Goal: Task Accomplishment & Management: Use online tool/utility

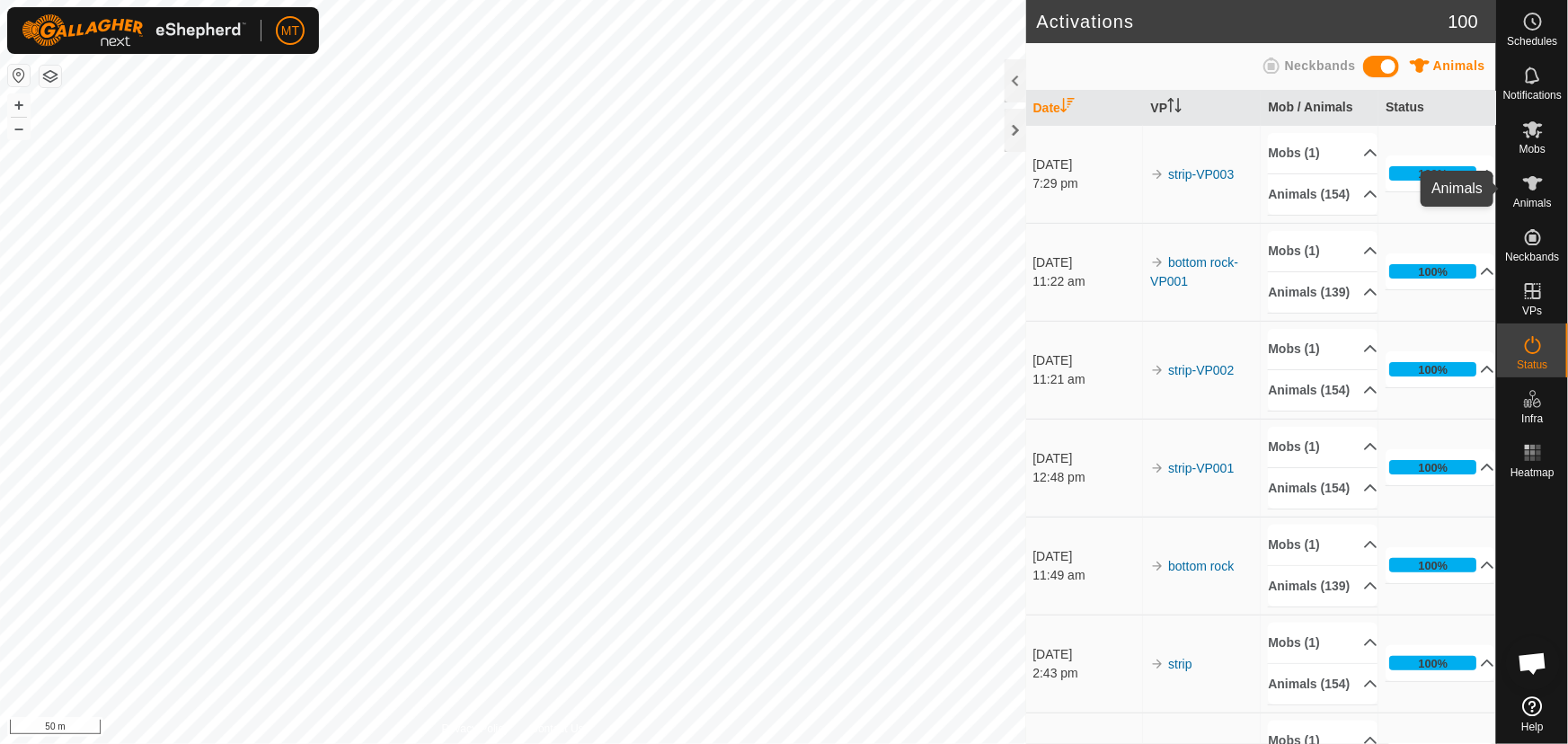
click at [1538, 180] on icon at bounding box center [1532, 182] width 20 height 14
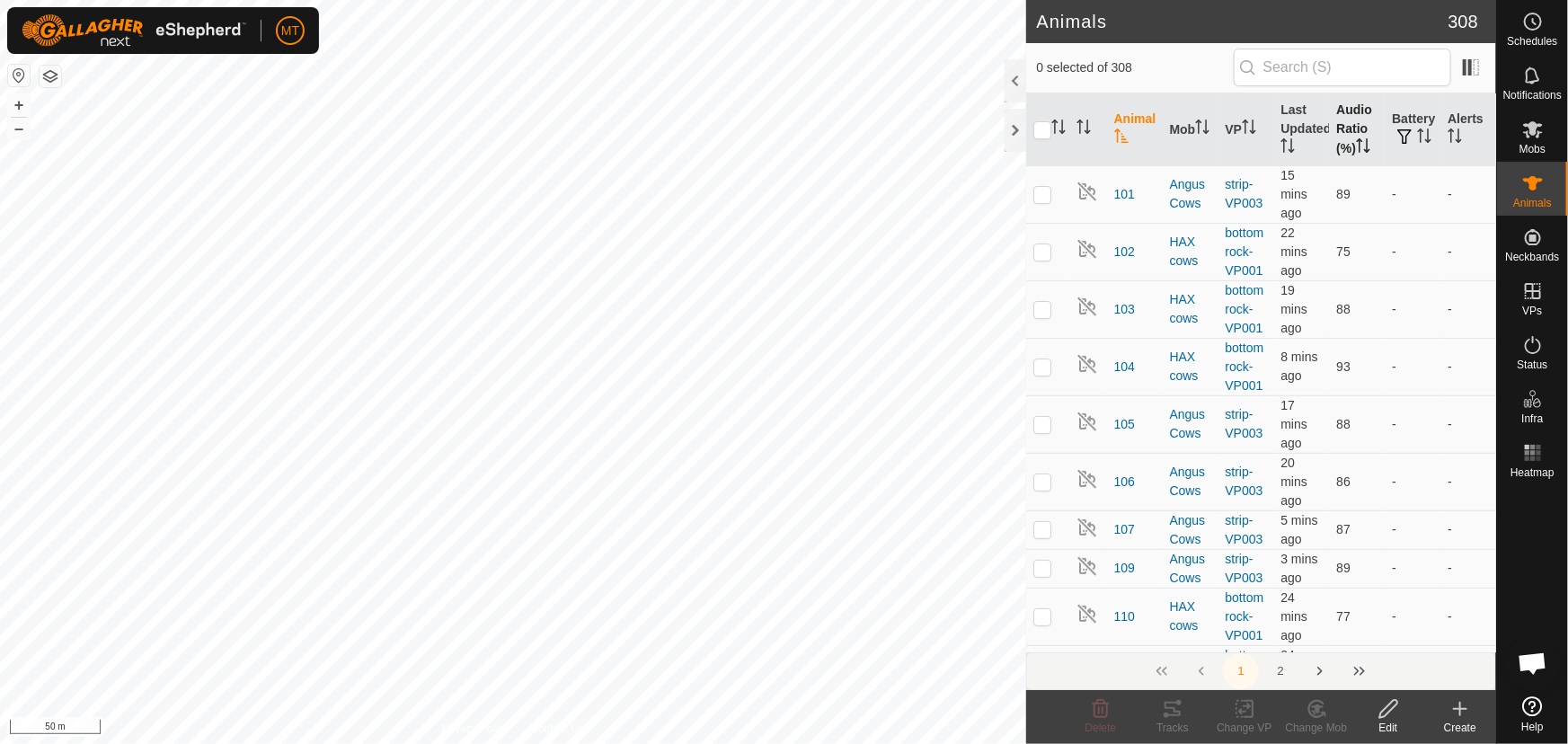
click at [1356, 140] on icon "Activate to sort" at bounding box center [1358, 140] width 7 height 4
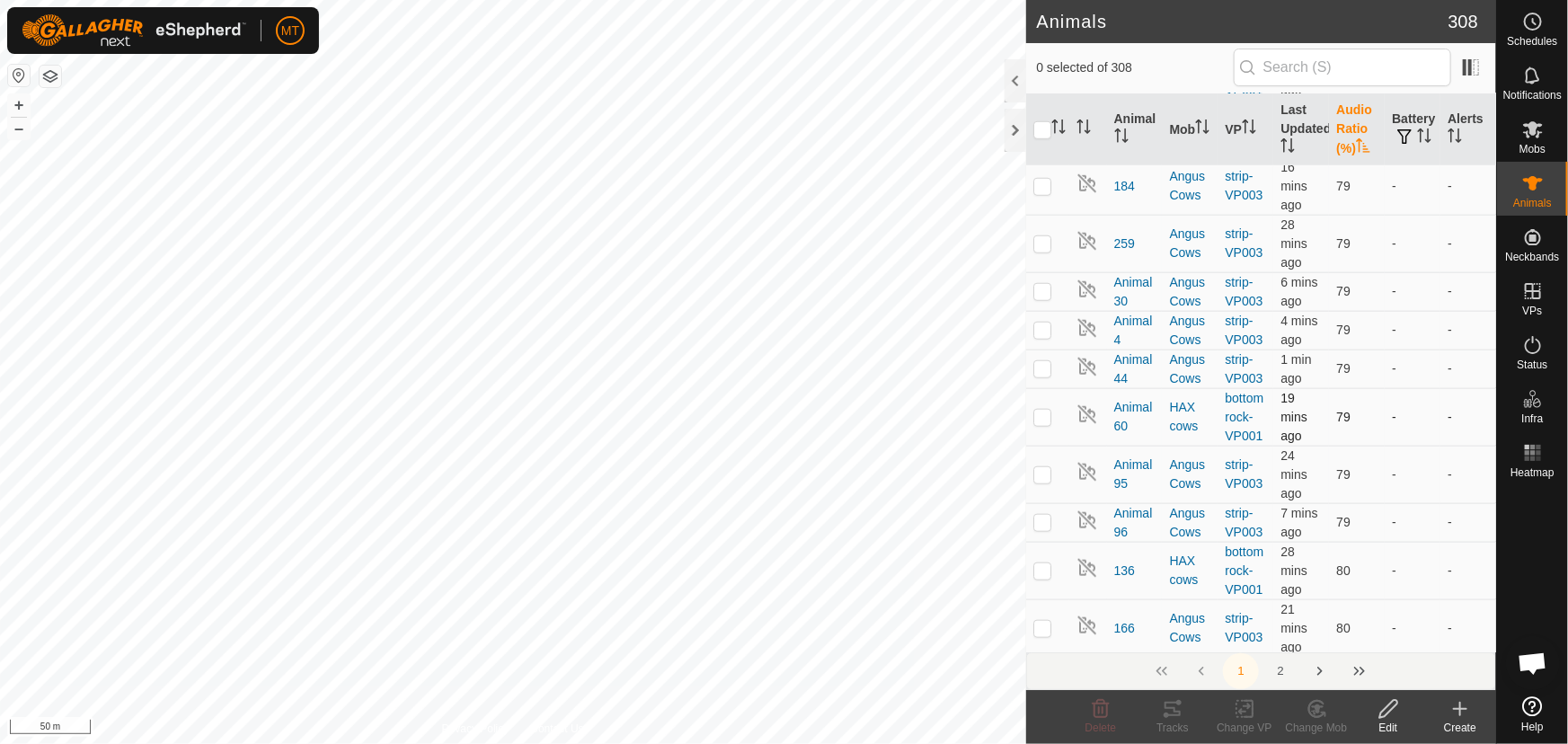
scroll to position [4166, 0]
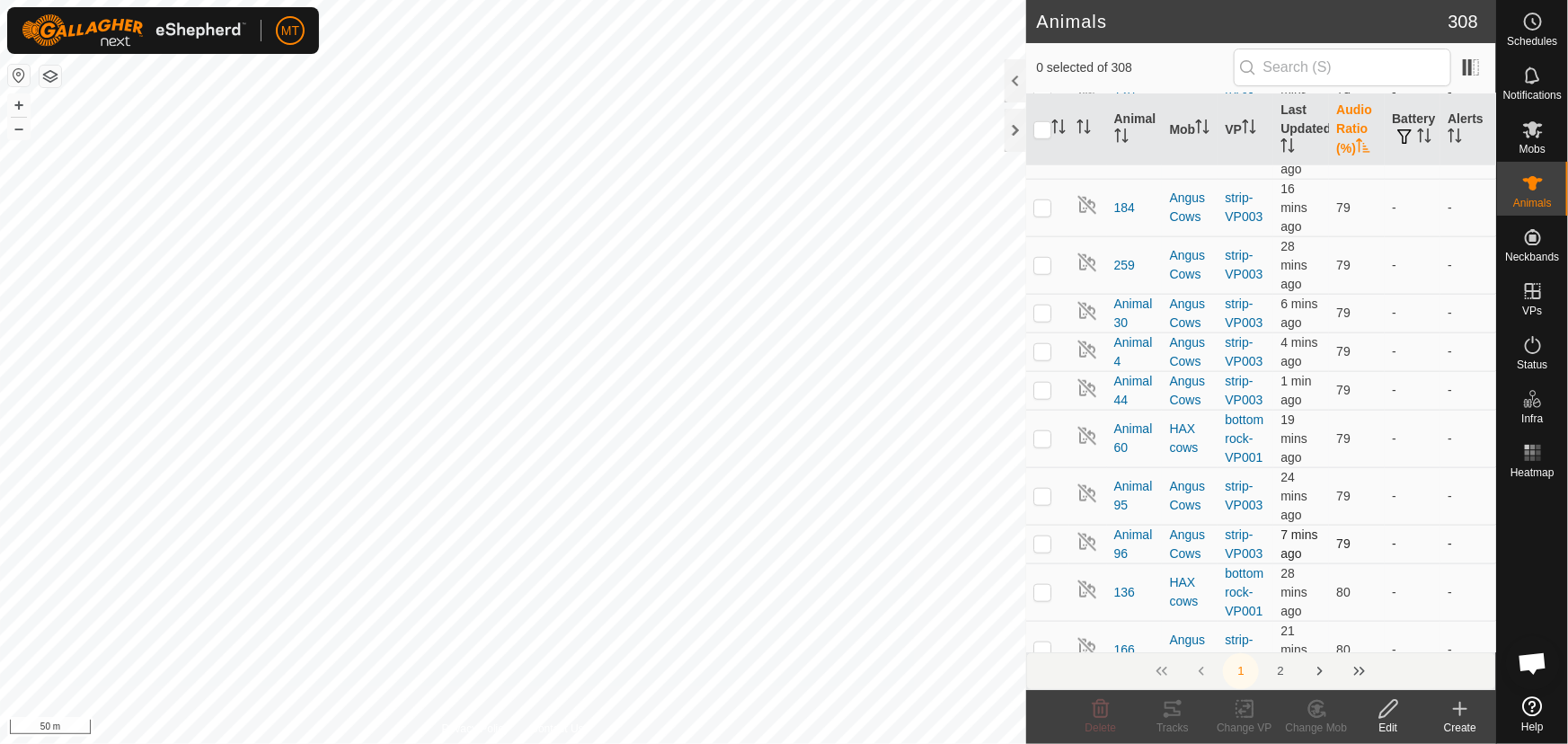
click at [1047, 536] on p-checkbox at bounding box center [1041, 543] width 18 height 14
checkbox input "true"
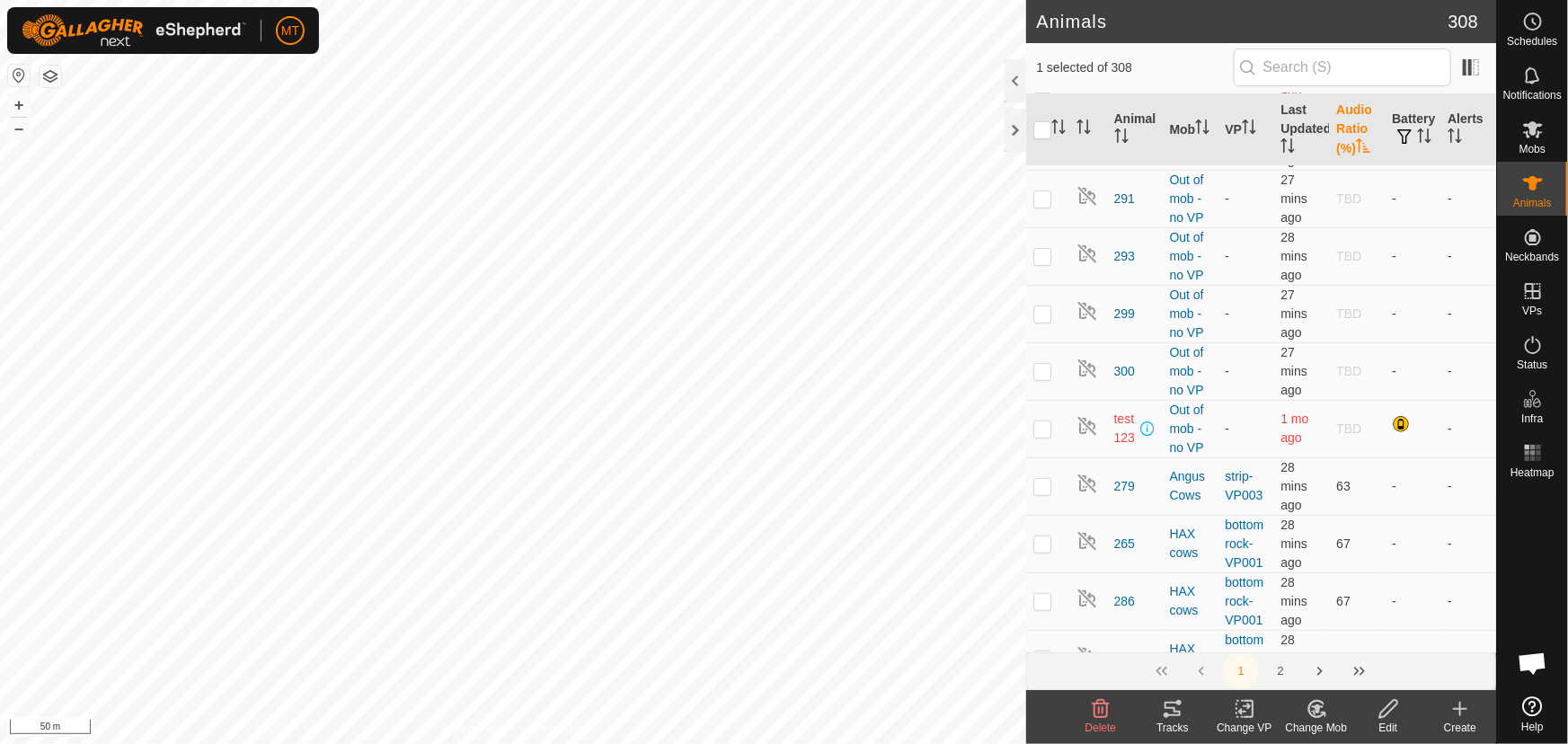
scroll to position [0, 0]
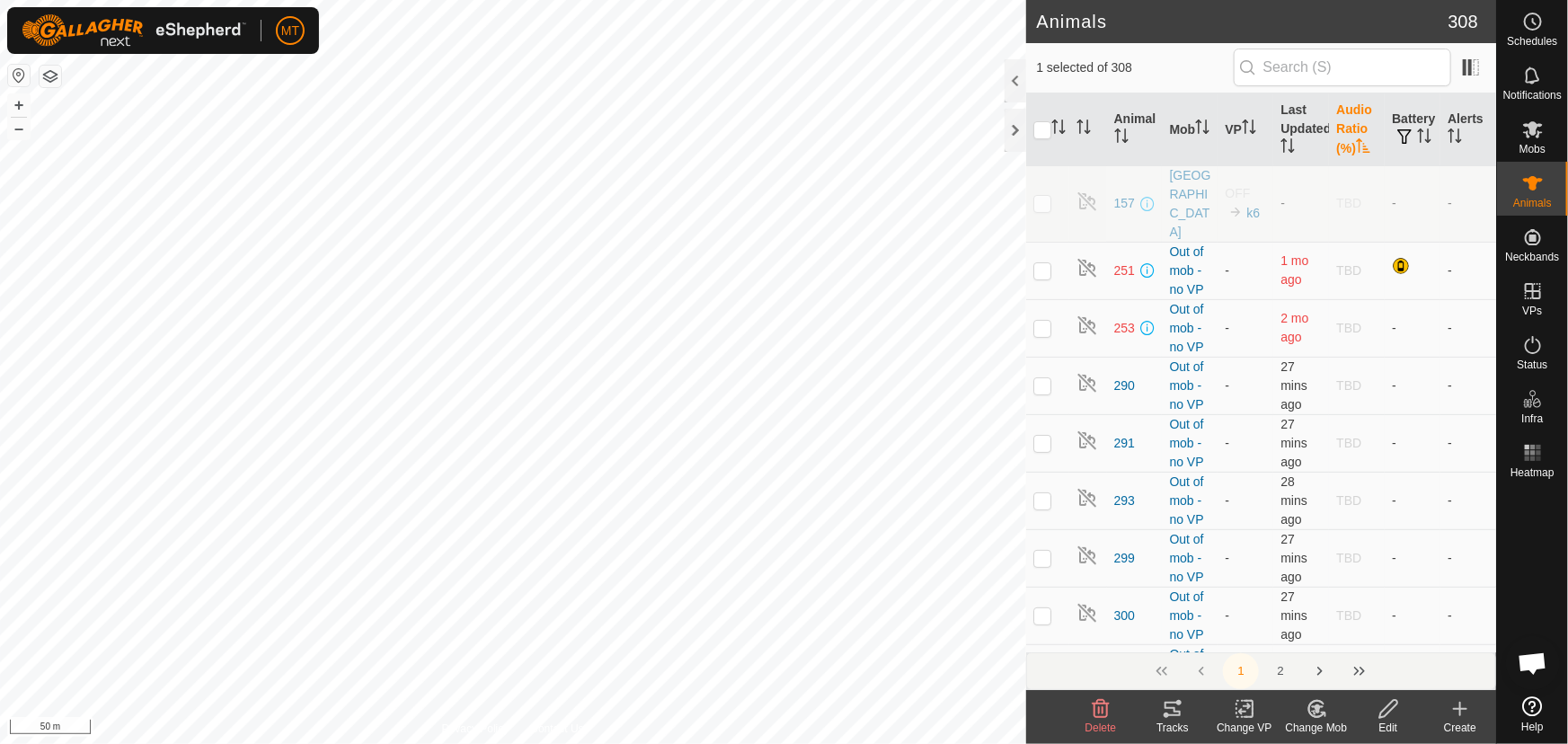
click at [1040, 197] on p-checkbox at bounding box center [1041, 202] width 18 height 14
checkbox input "true"
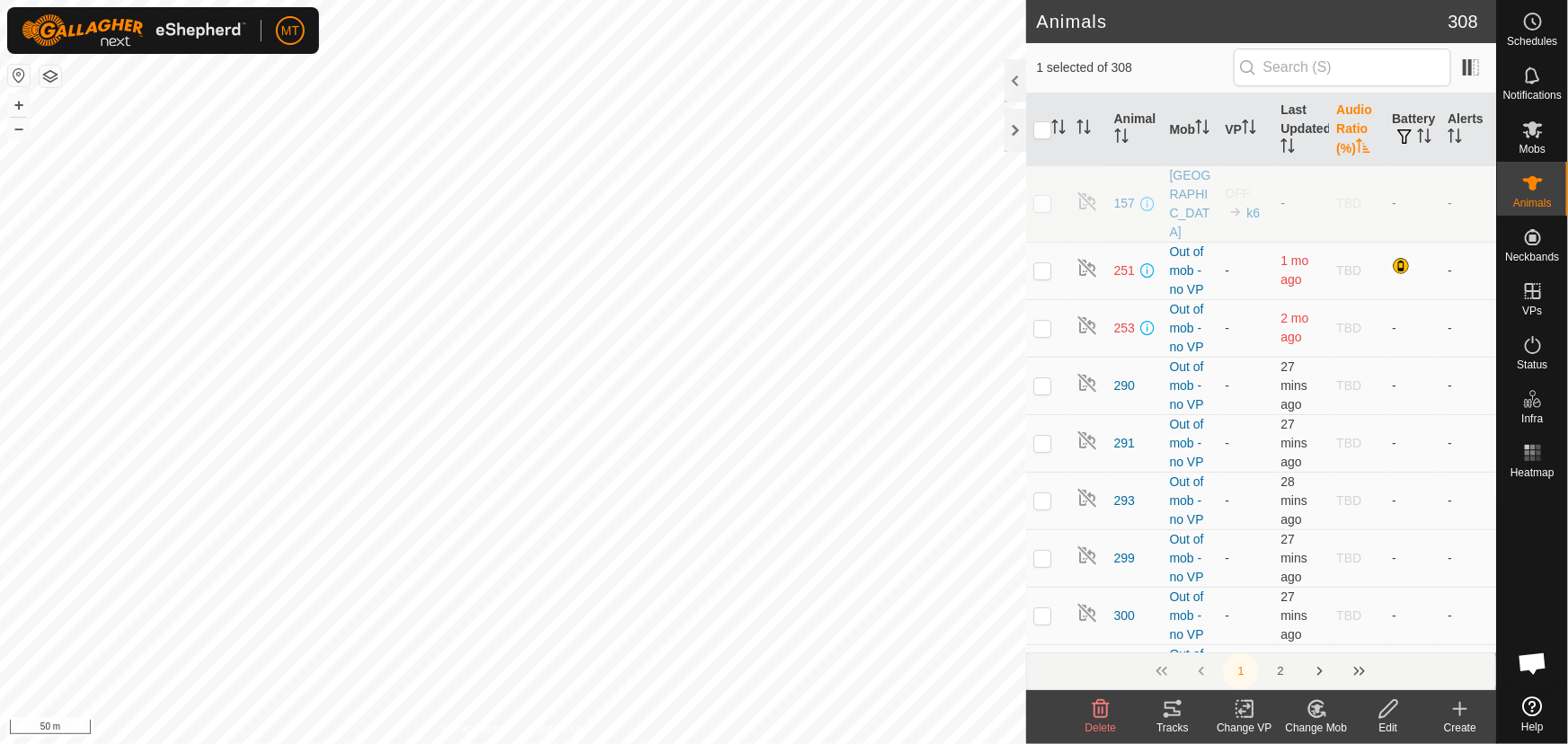
checkbox input "true"
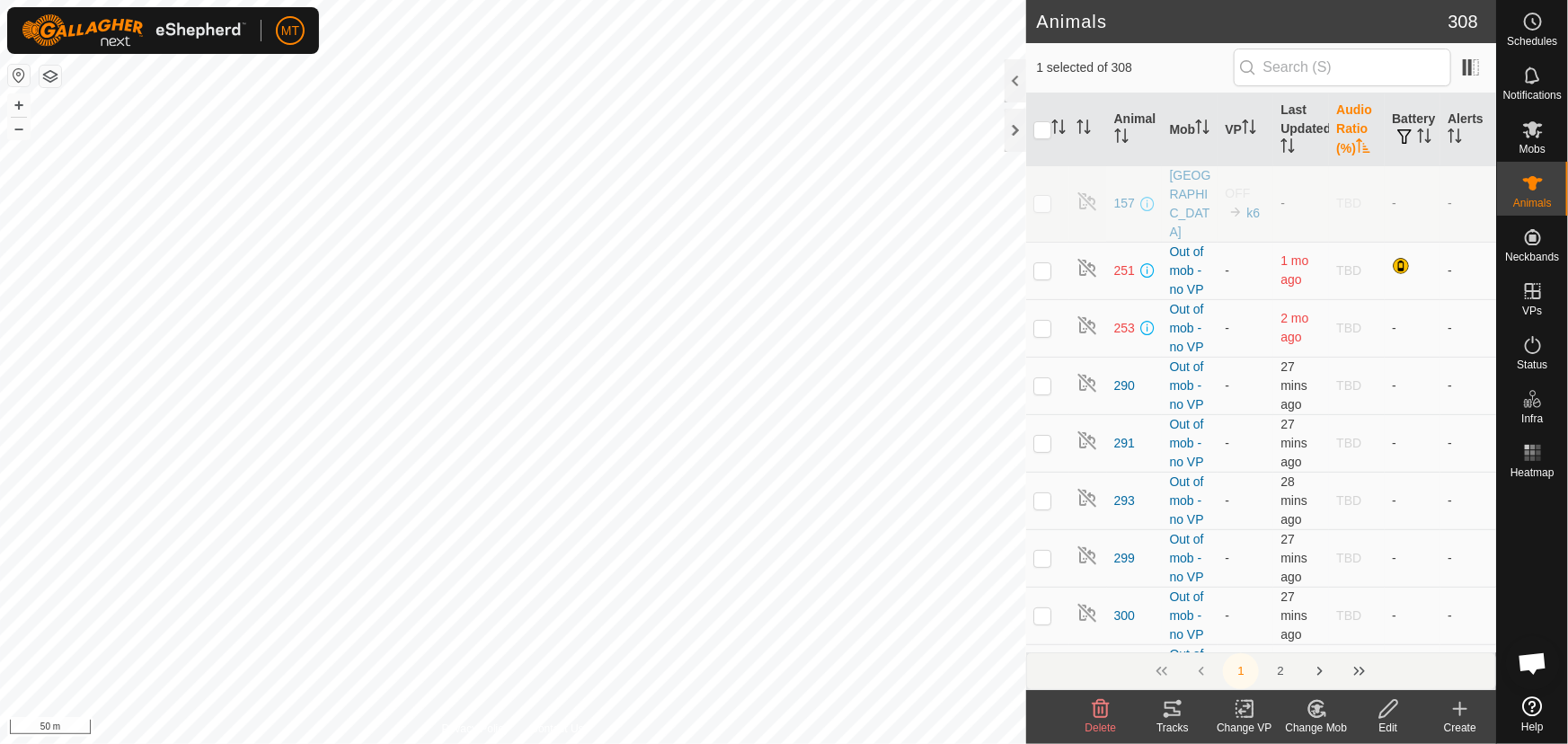
checkbox input "true"
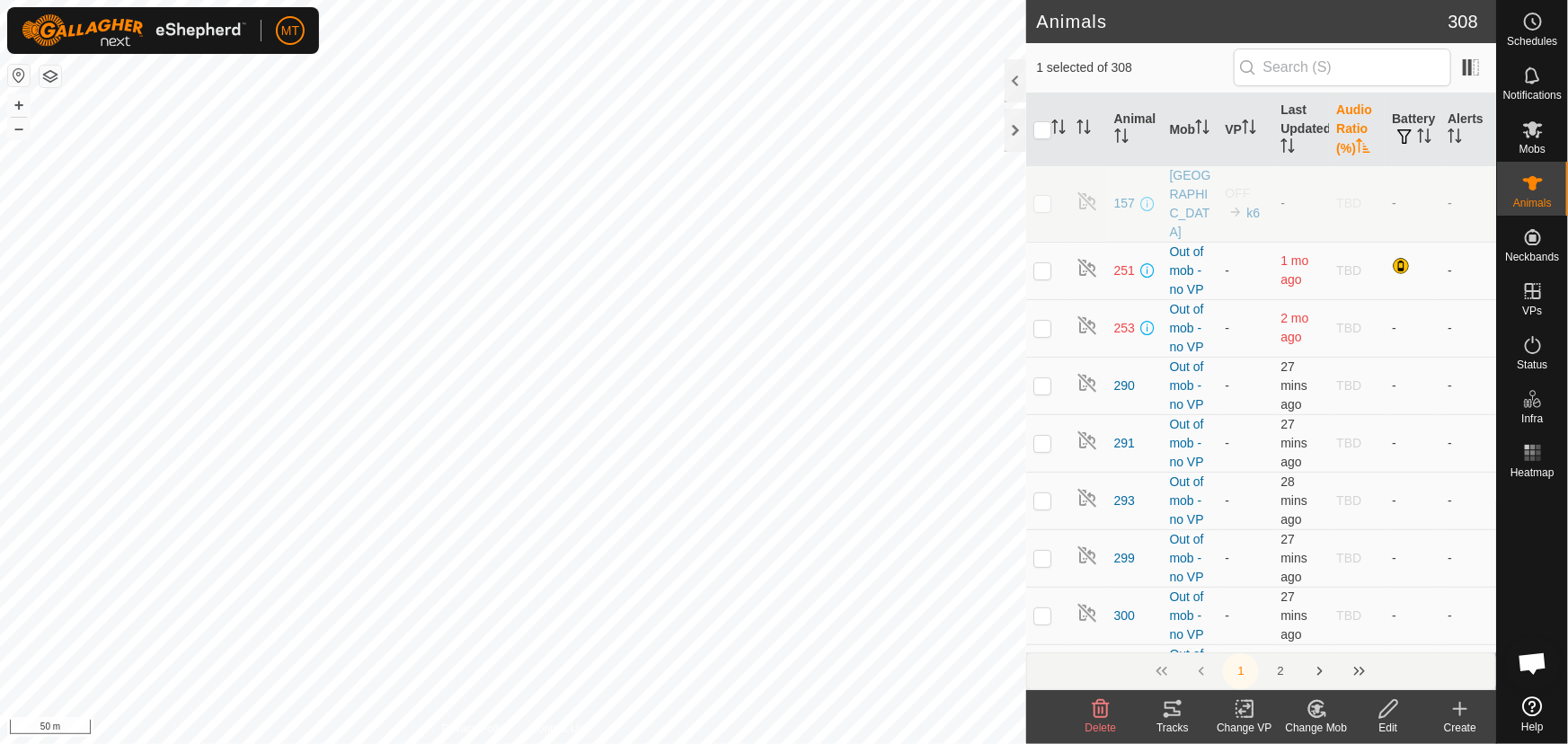
checkbox input "true"
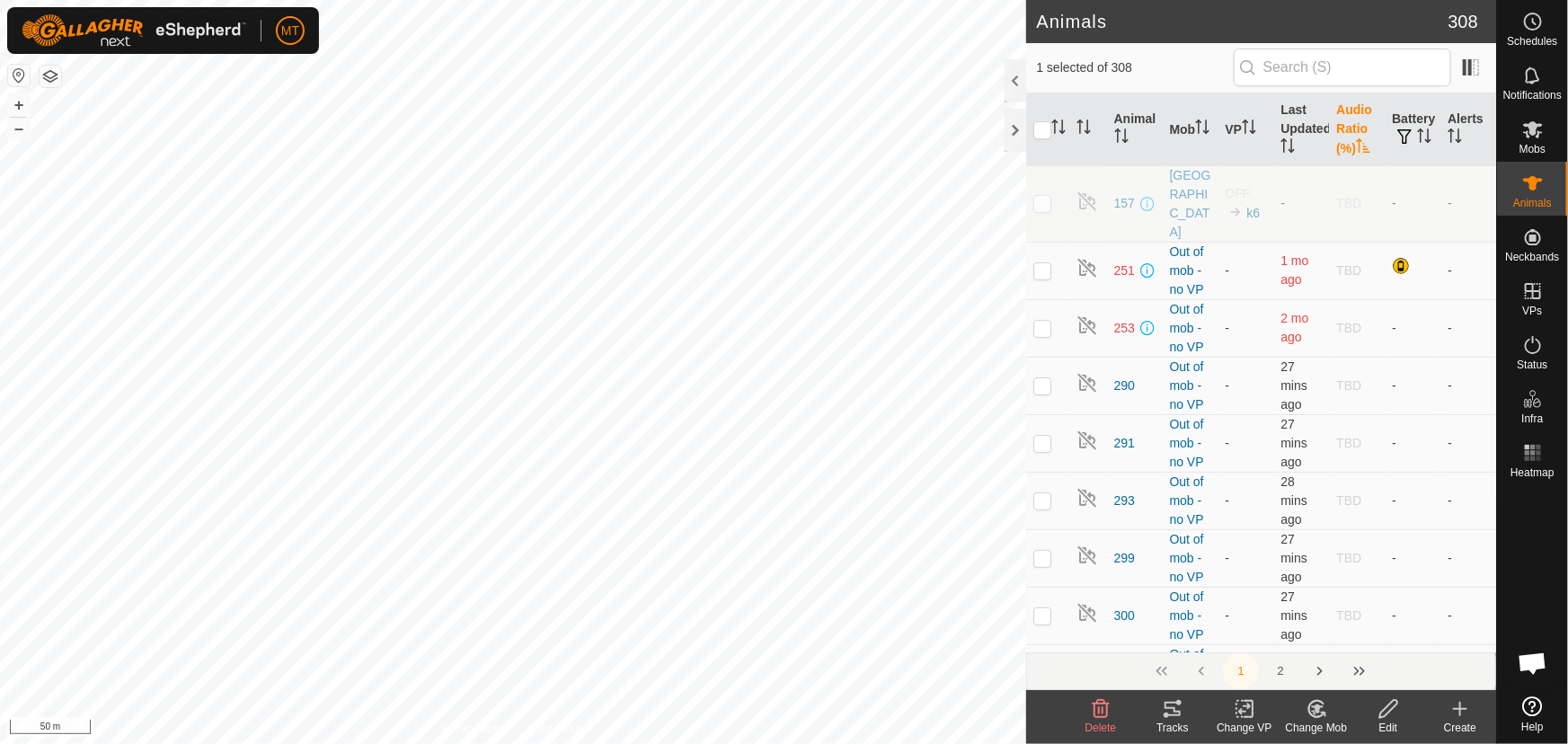
checkbox input "true"
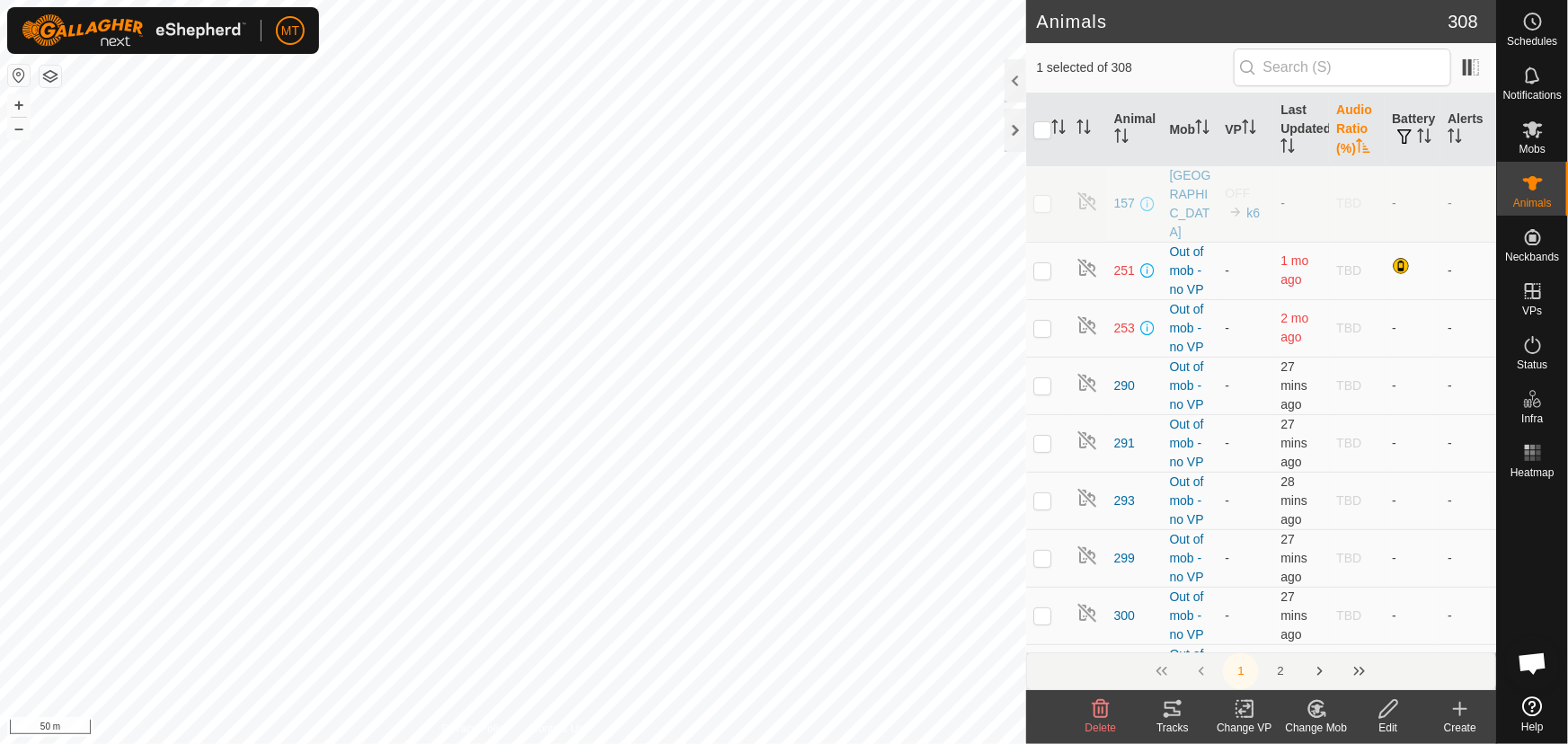
checkbox input "true"
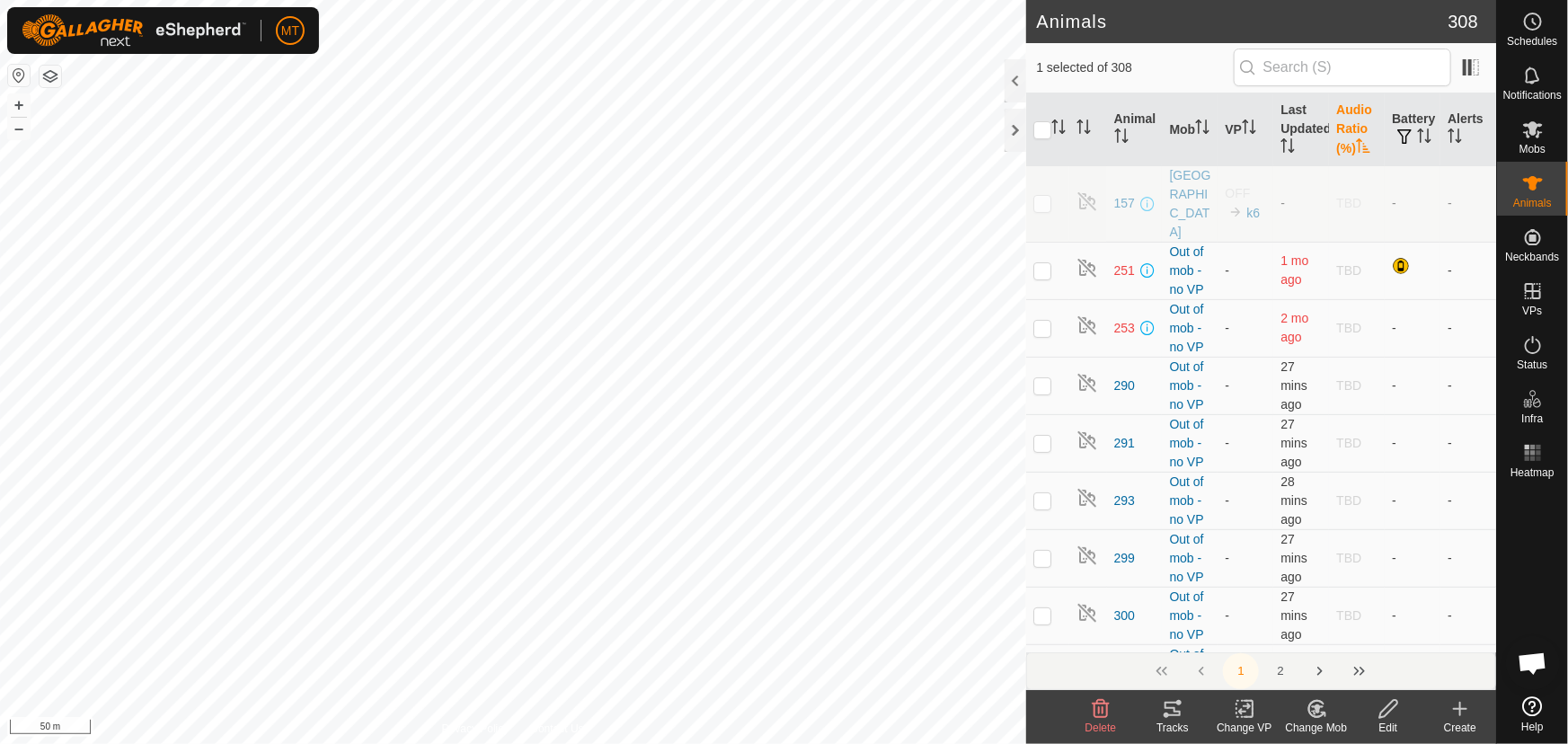
checkbox input "true"
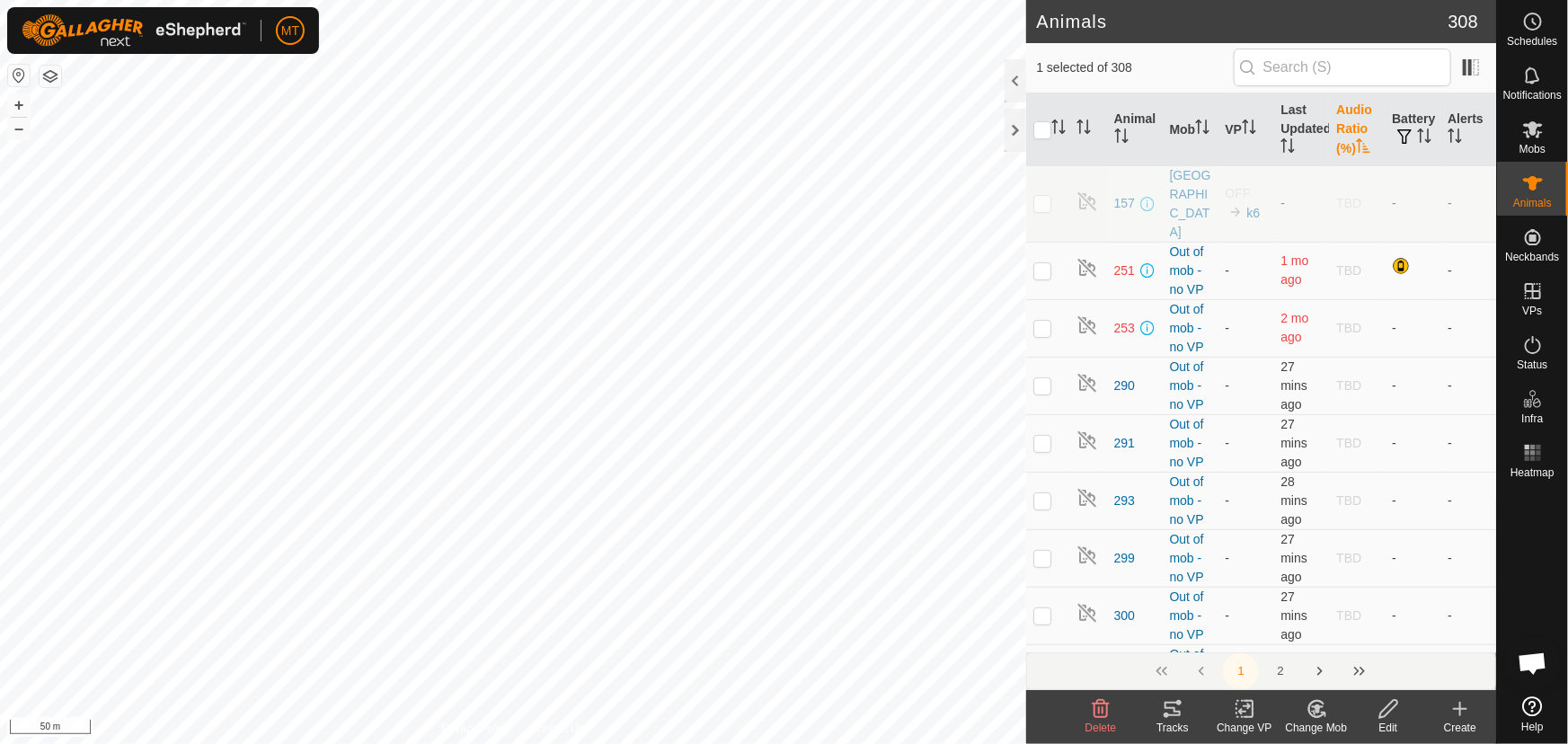
checkbox input "true"
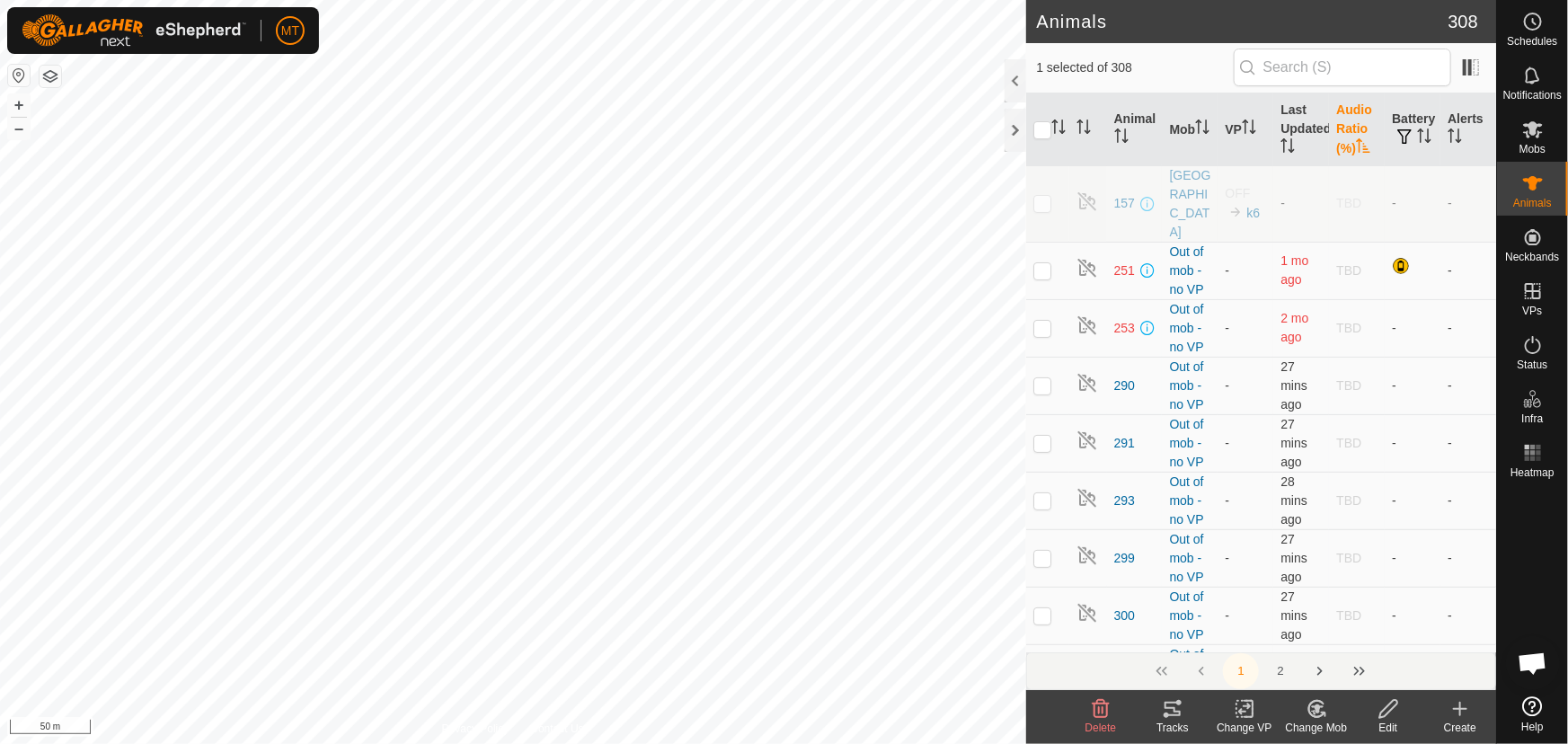
checkbox input "true"
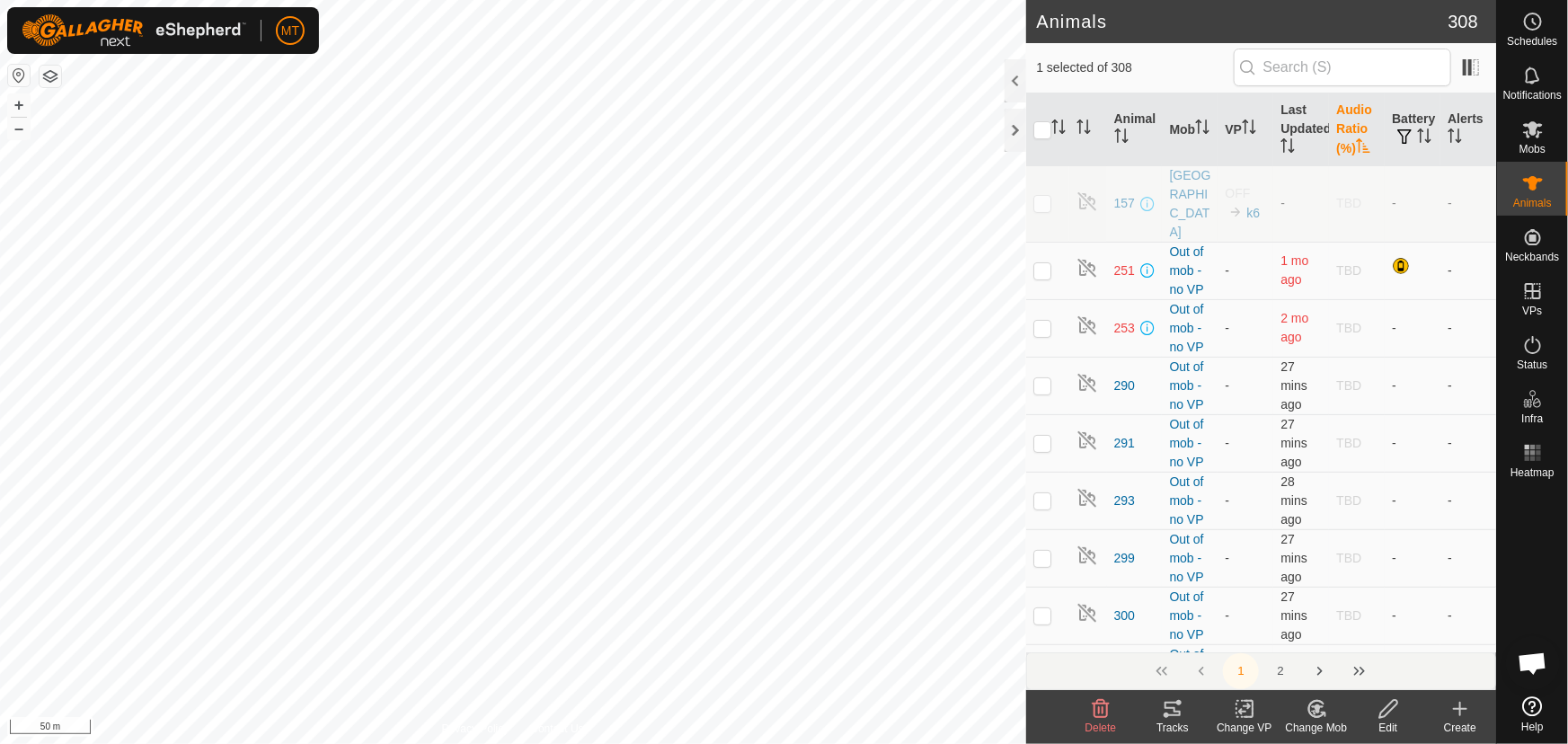
checkbox input "true"
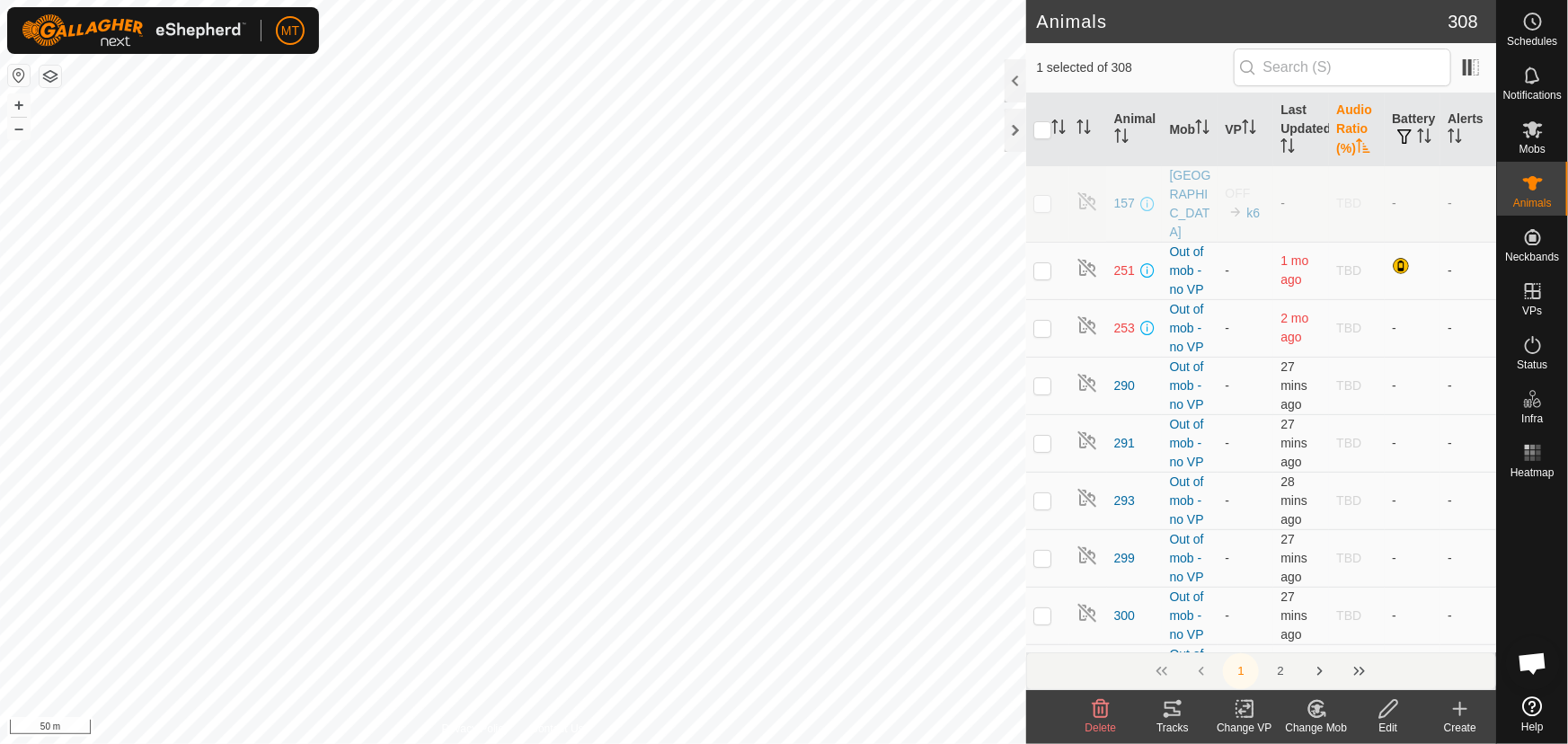
checkbox input "true"
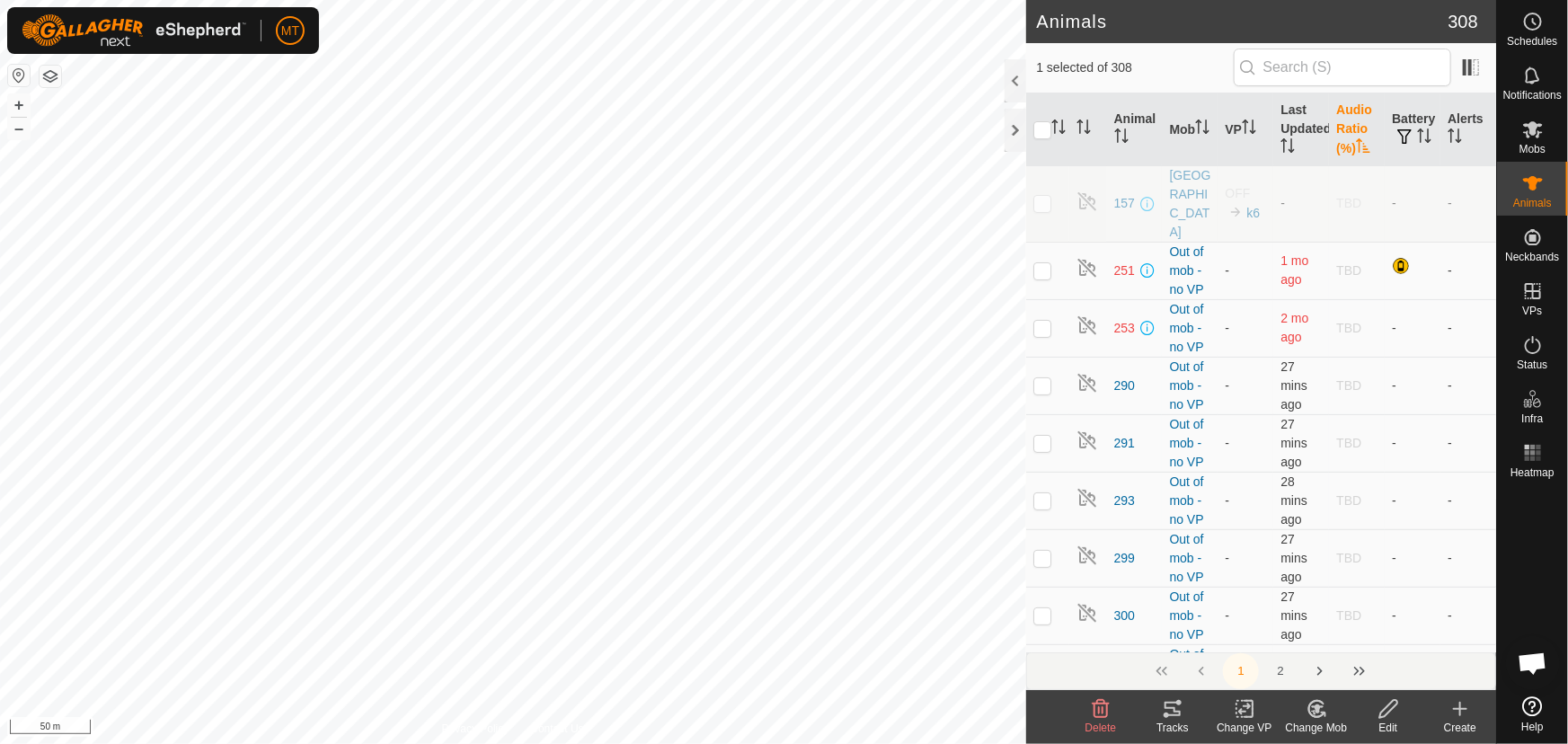
checkbox input "true"
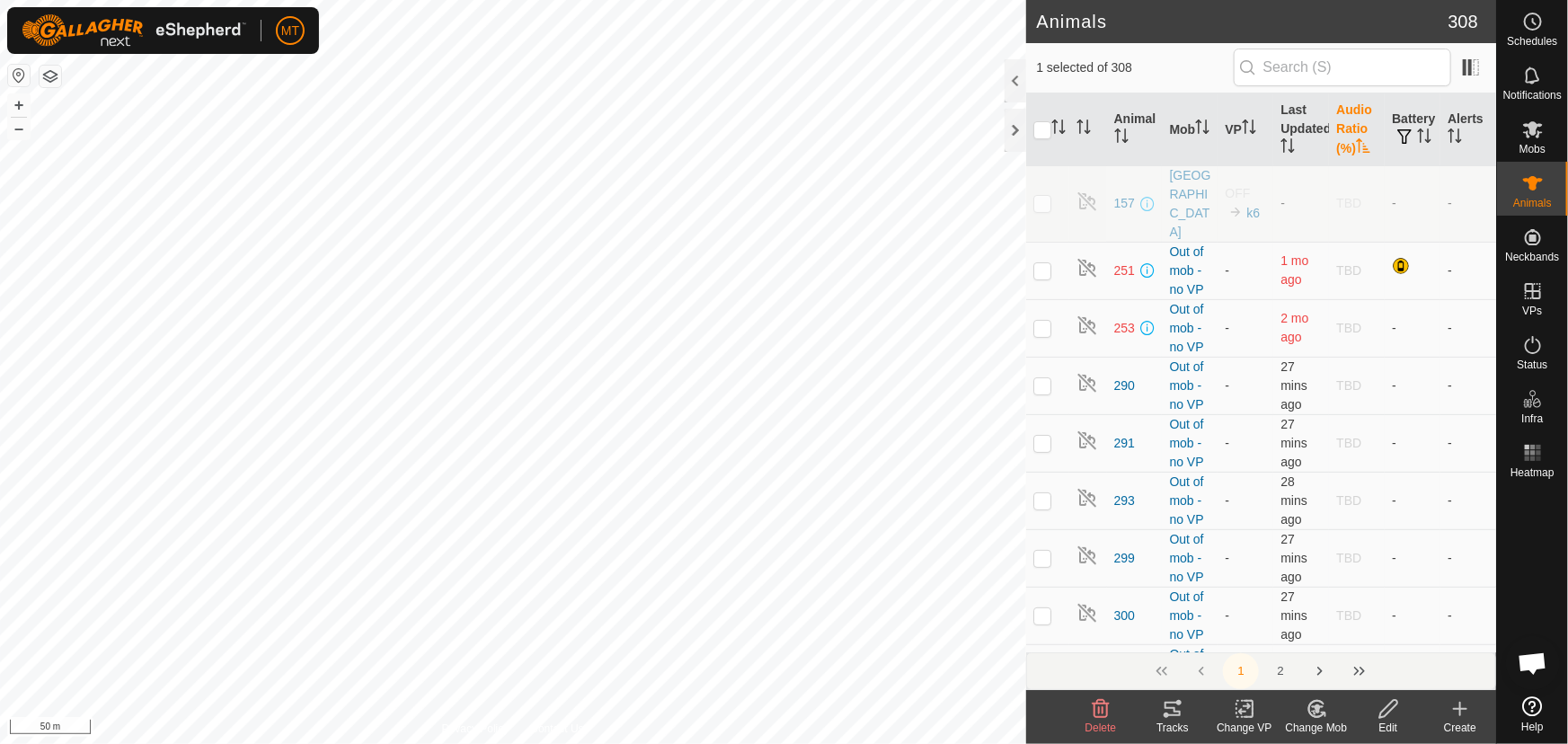
checkbox input "true"
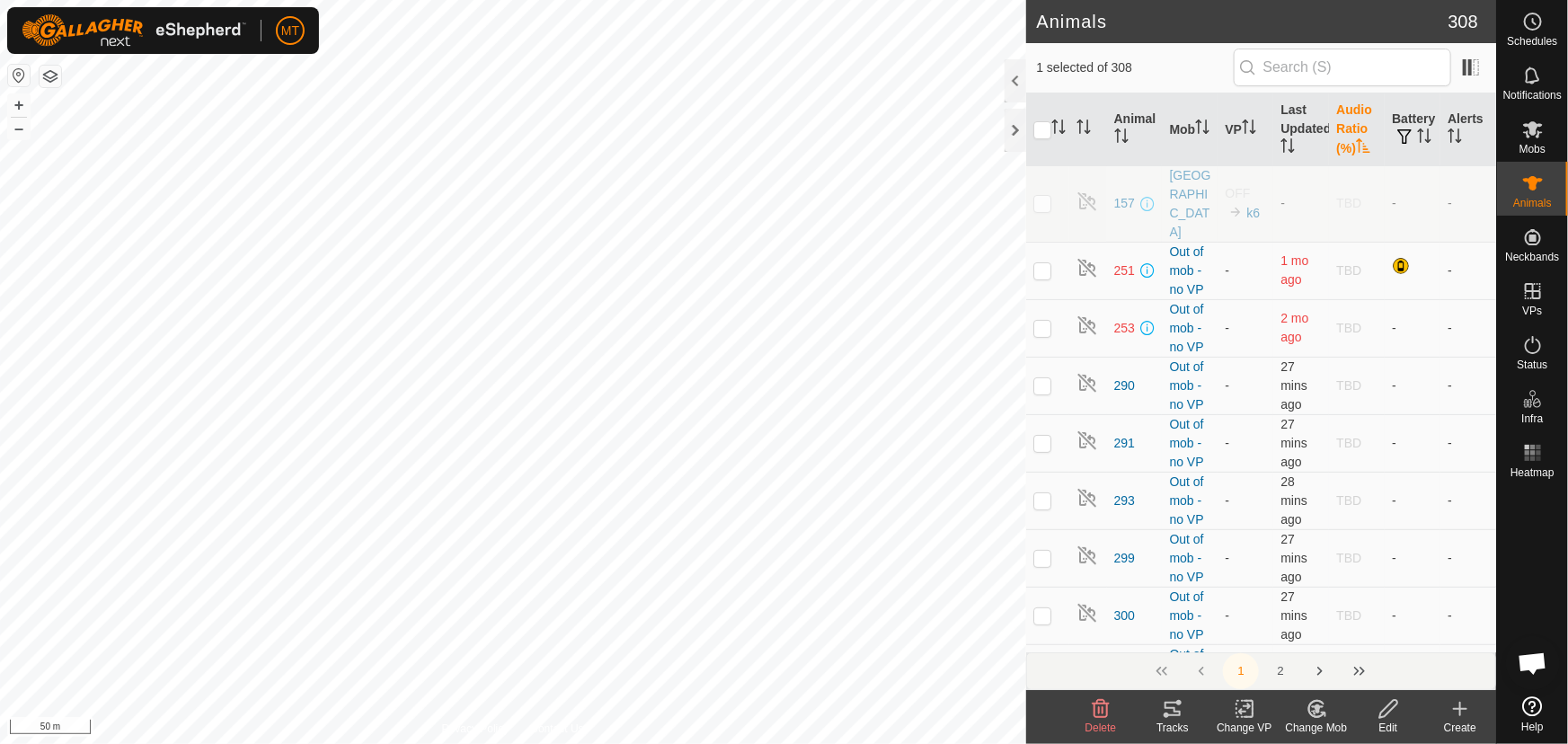
checkbox input "true"
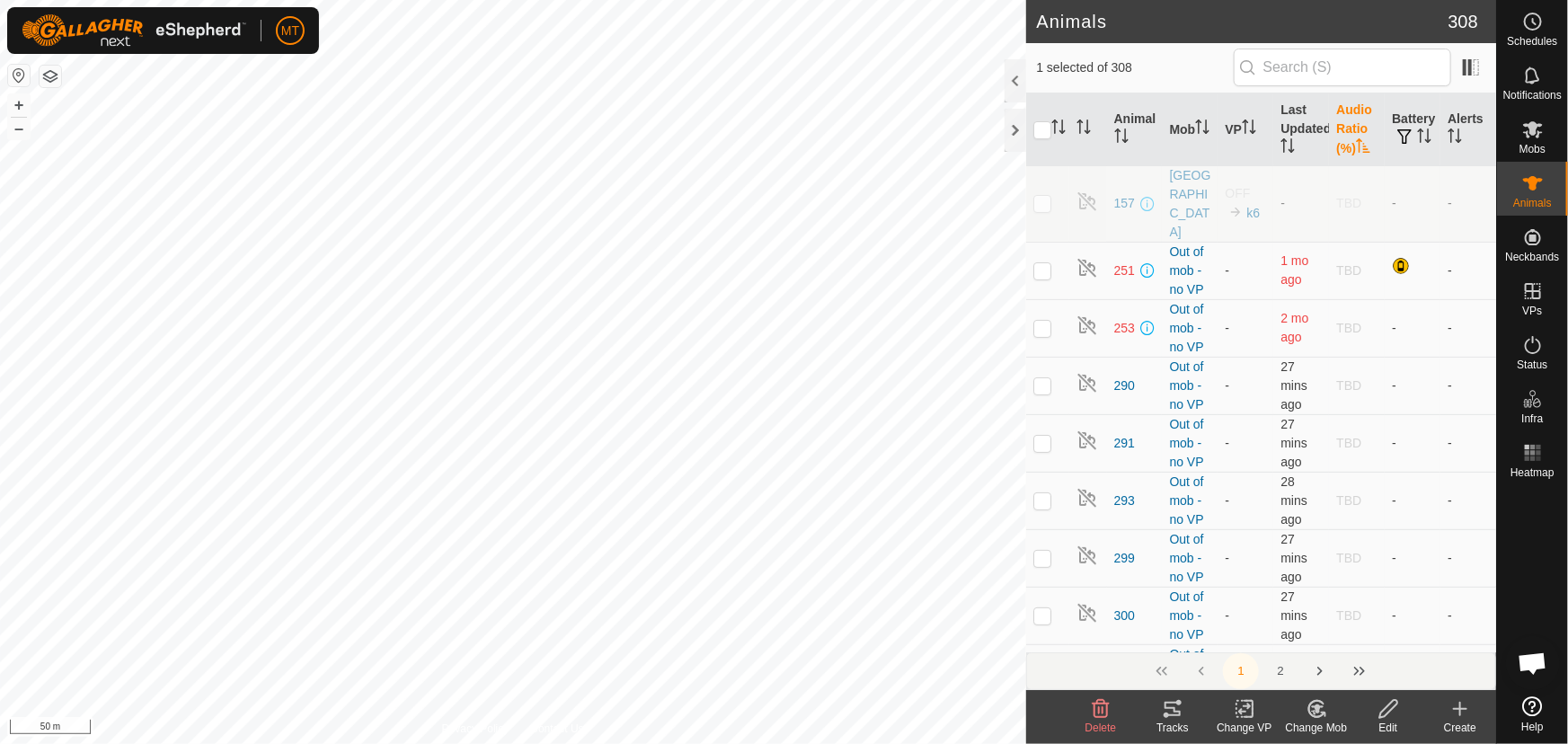
checkbox input "true"
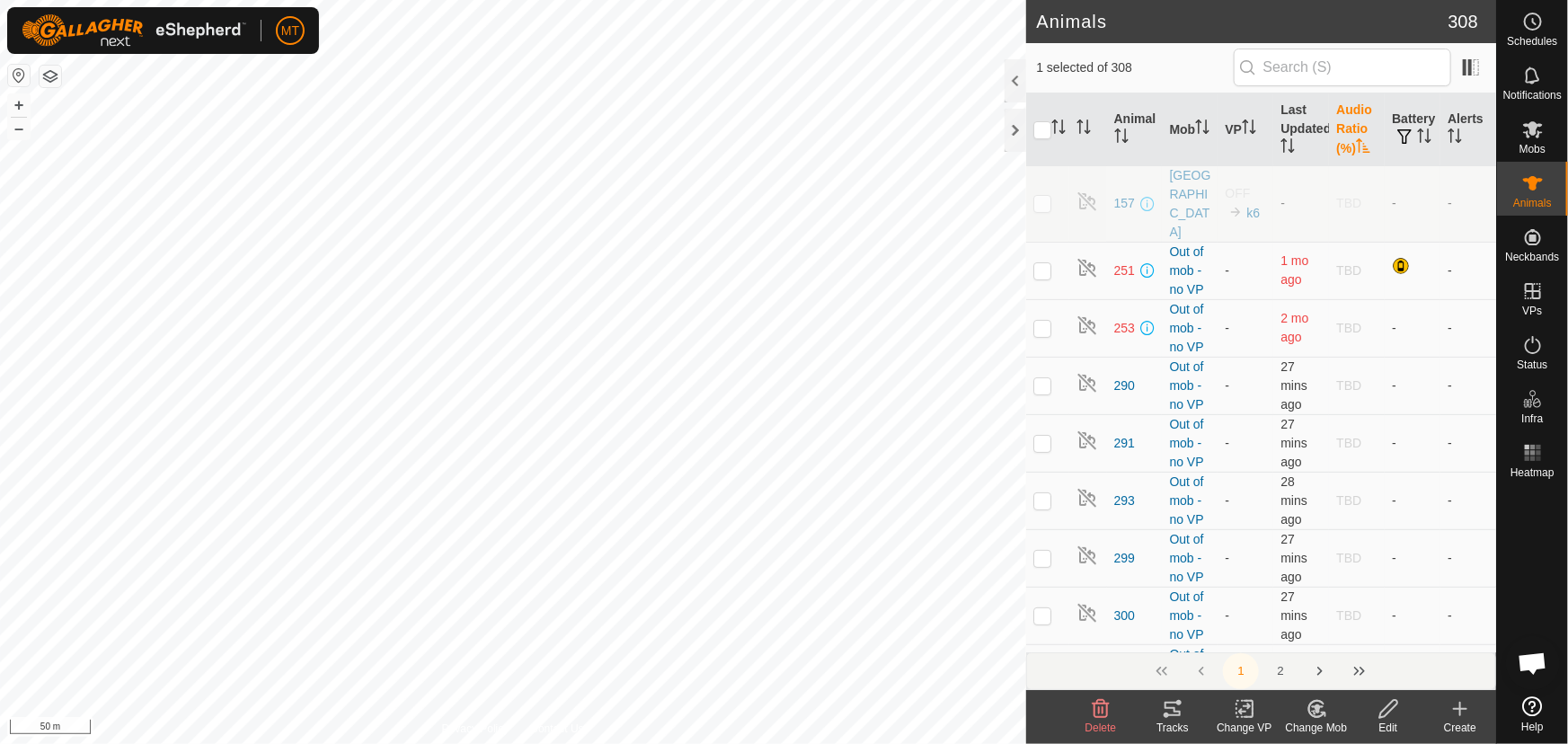
checkbox input "true"
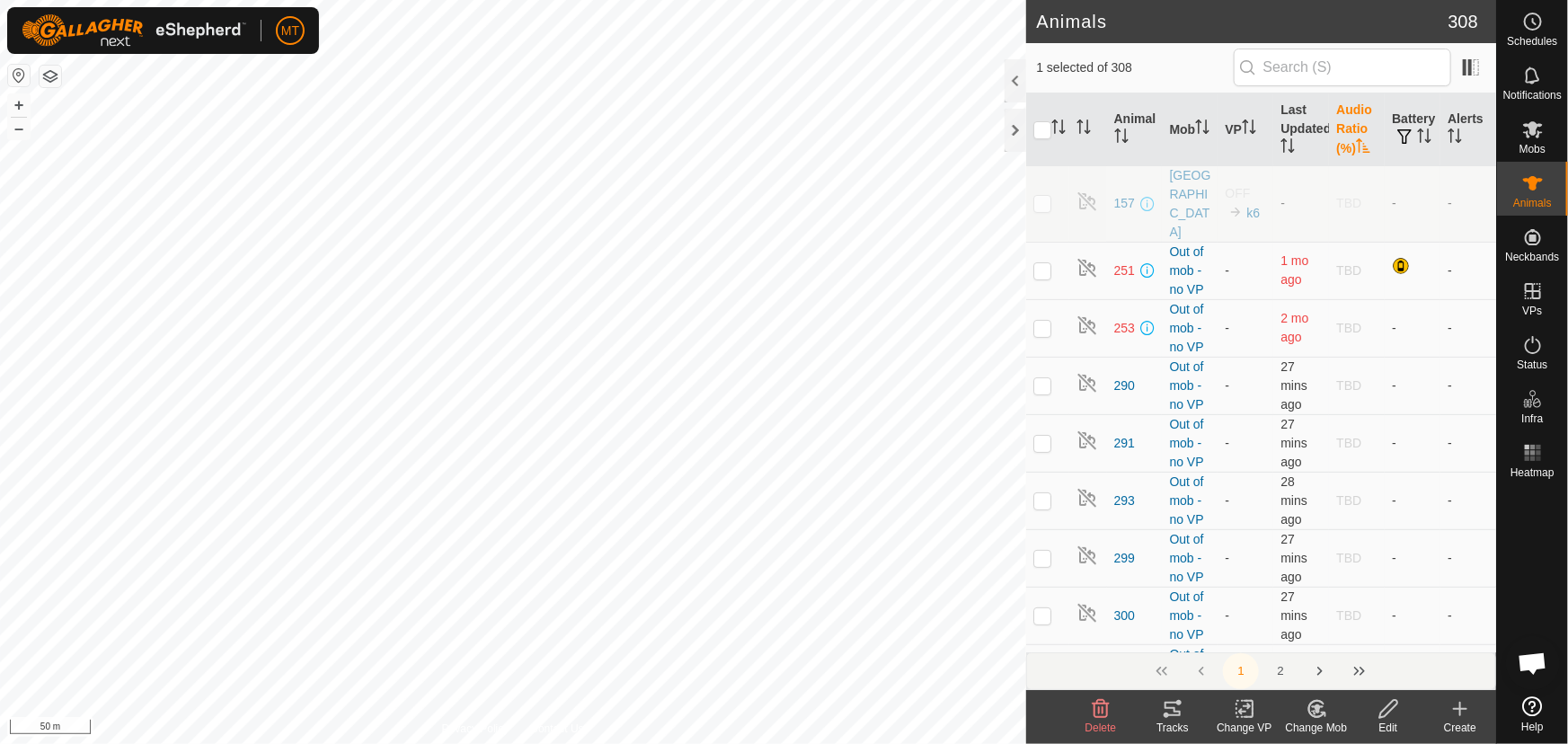
checkbox input "true"
click at [1050, 128] on input "checkbox" at bounding box center [1041, 130] width 18 height 18
checkbox input "true"
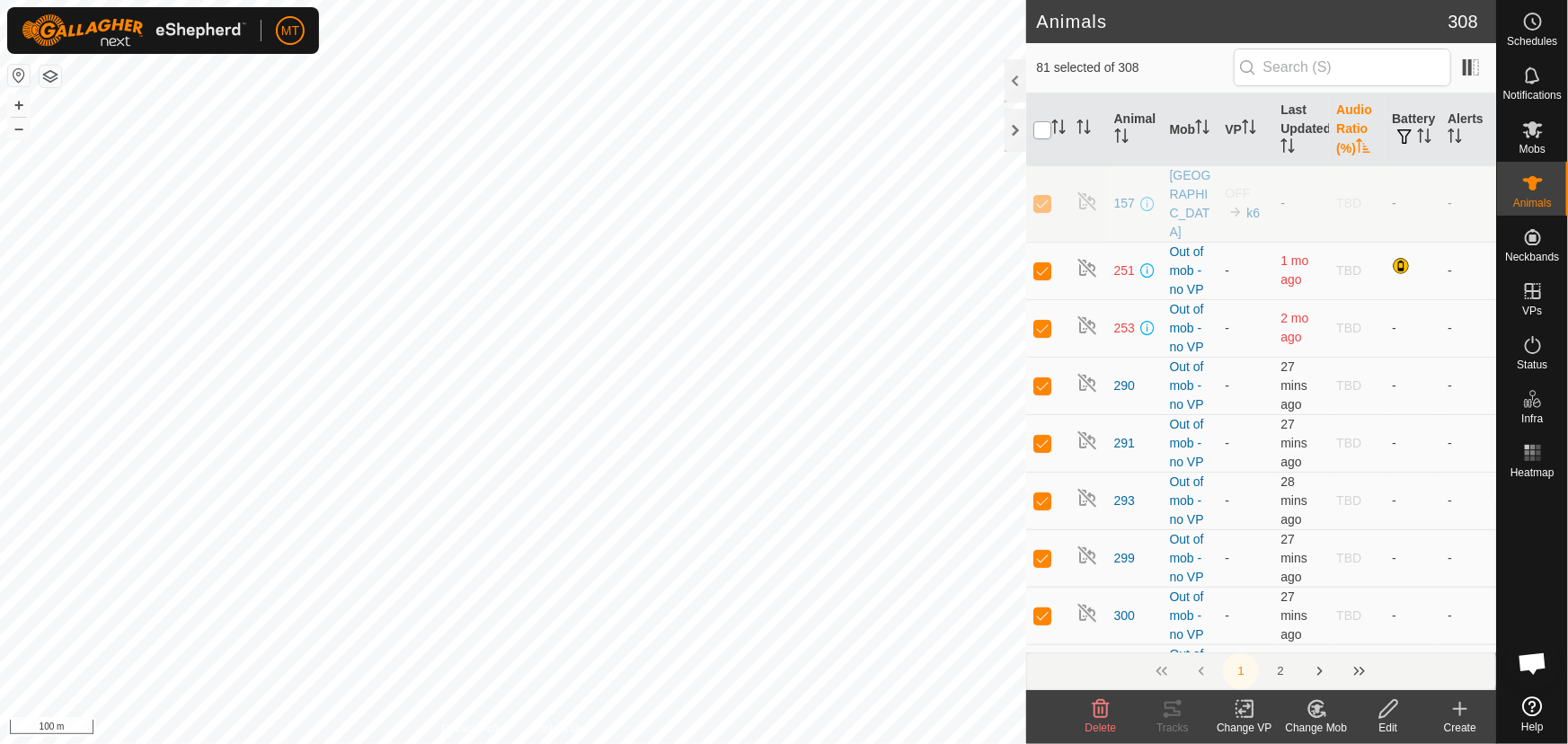
checkbox input "true"
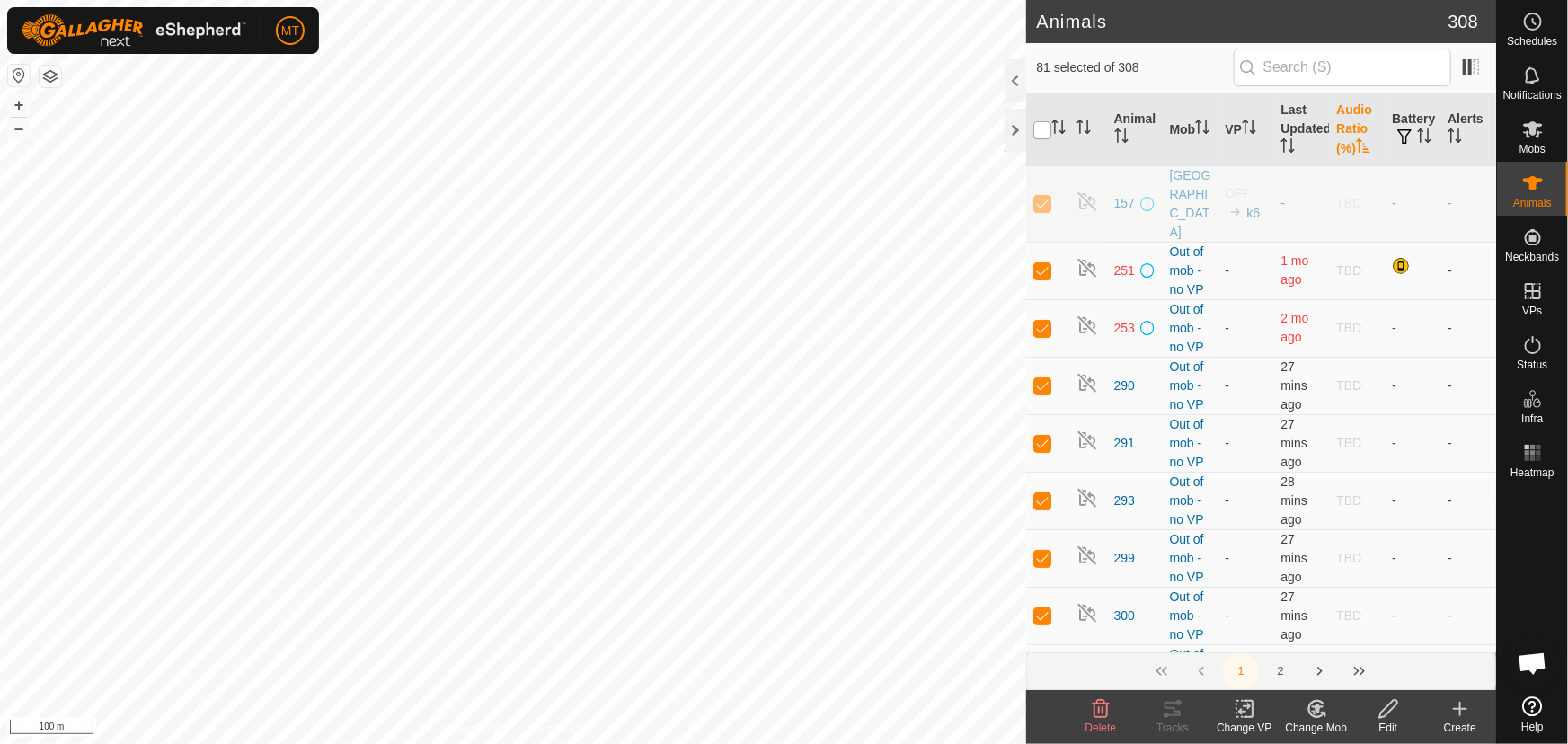
checkbox input "true"
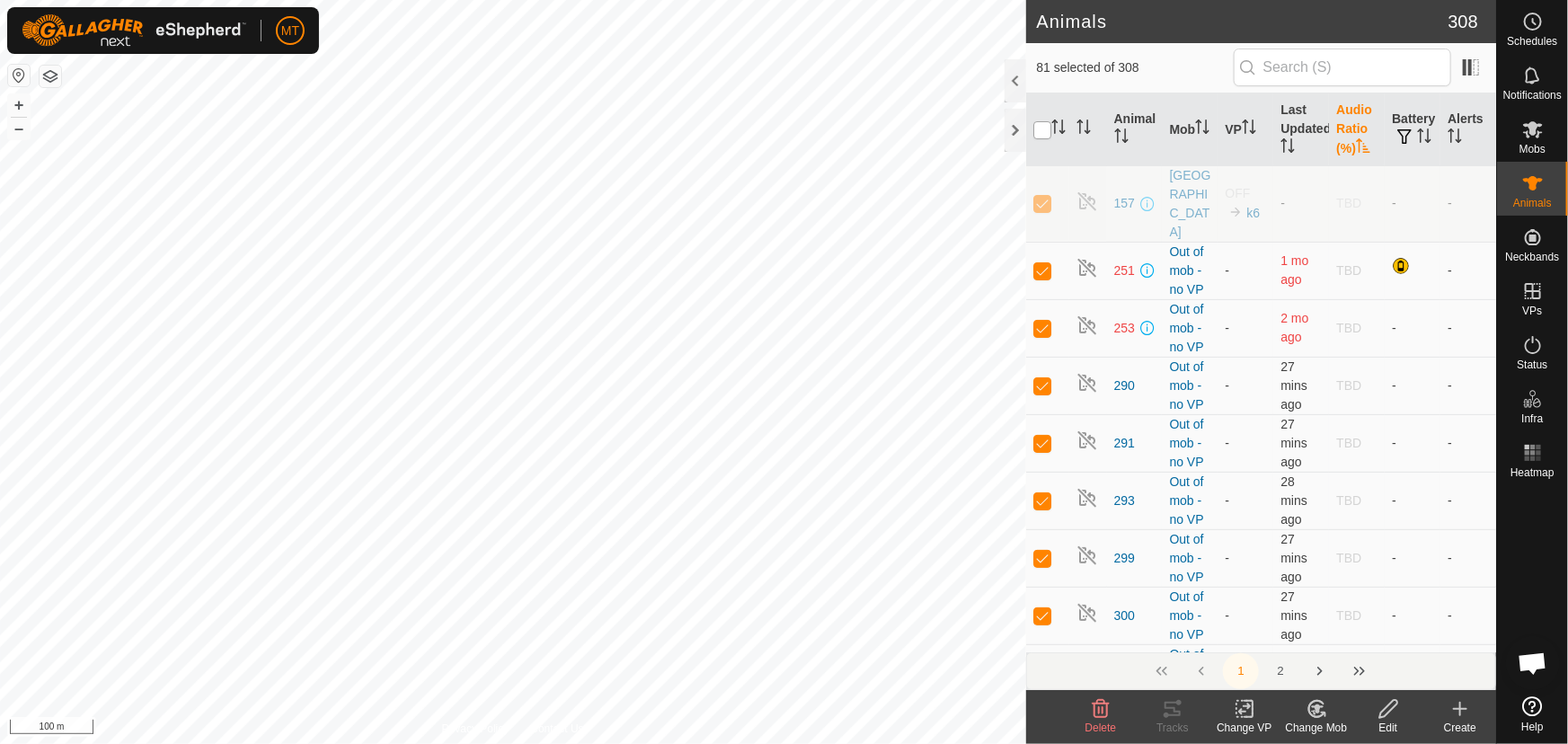
checkbox input "true"
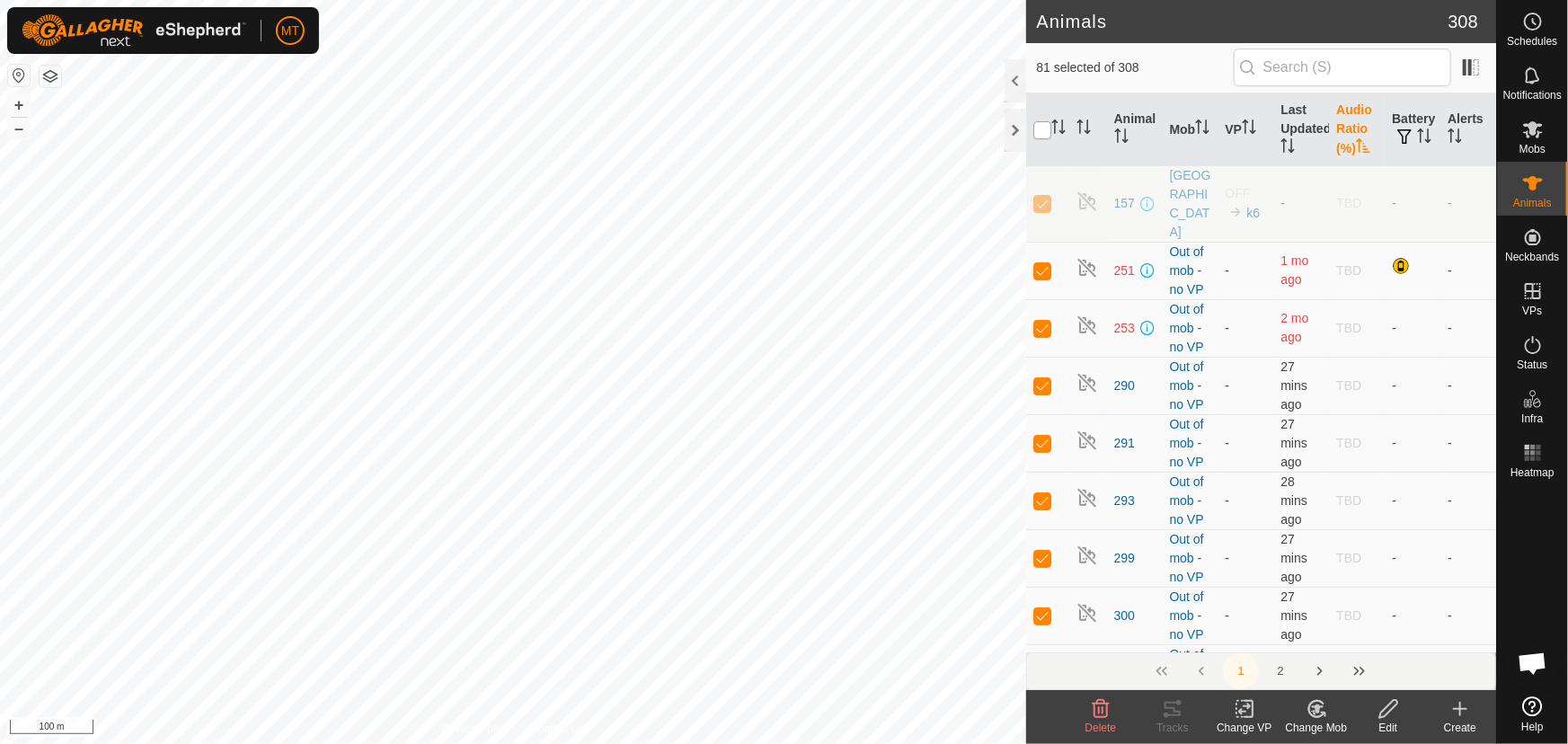
checkbox input "true"
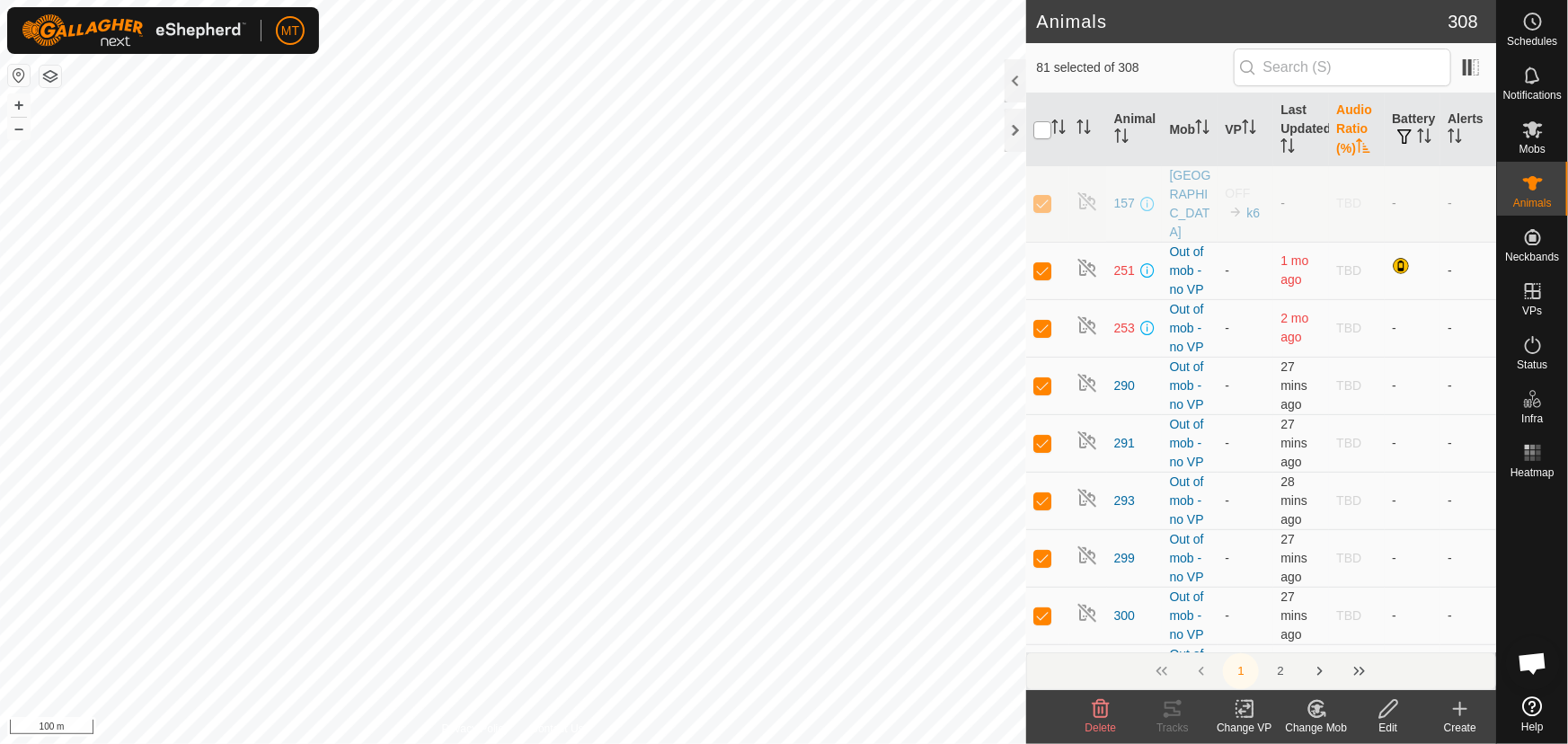
checkbox input "true"
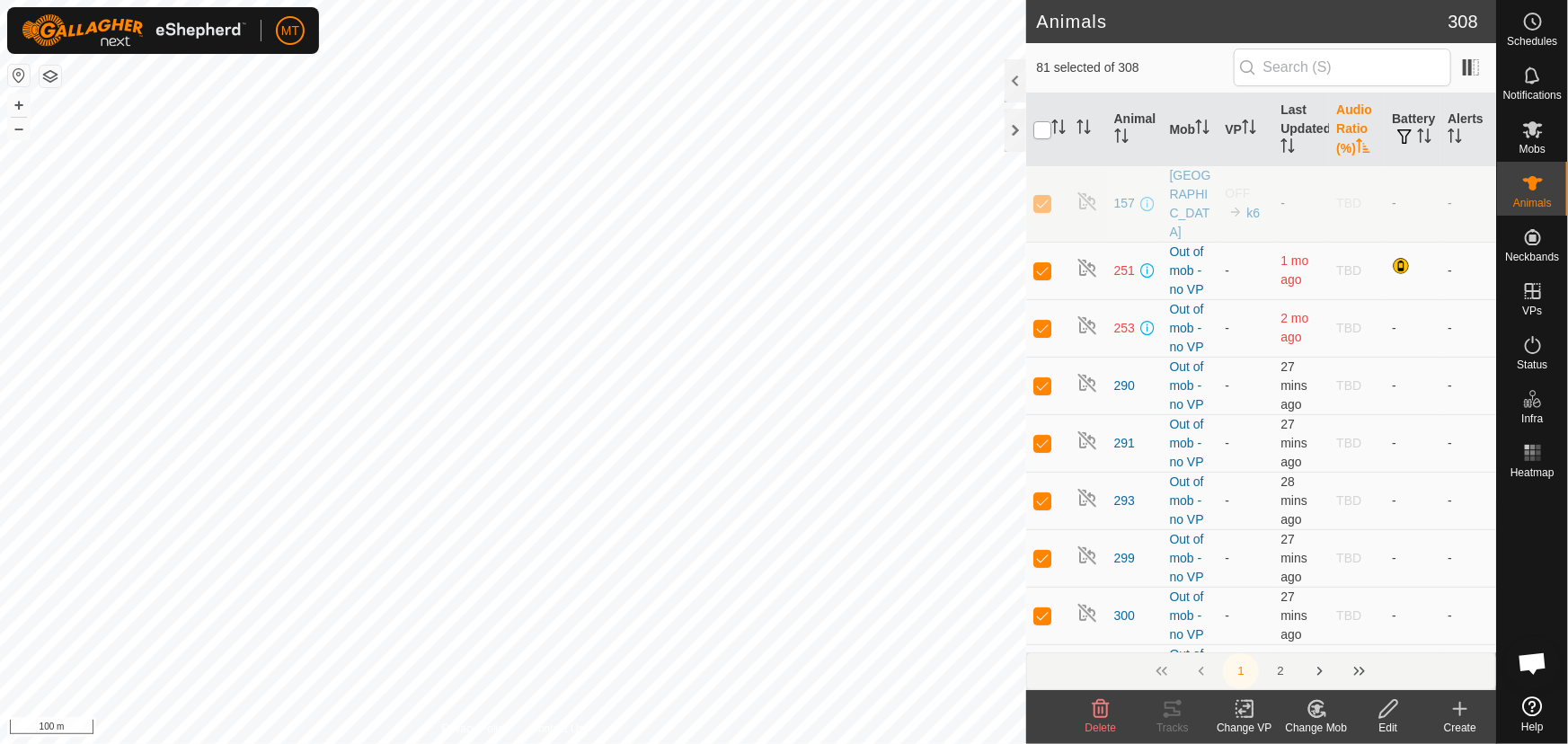
checkbox input "true"
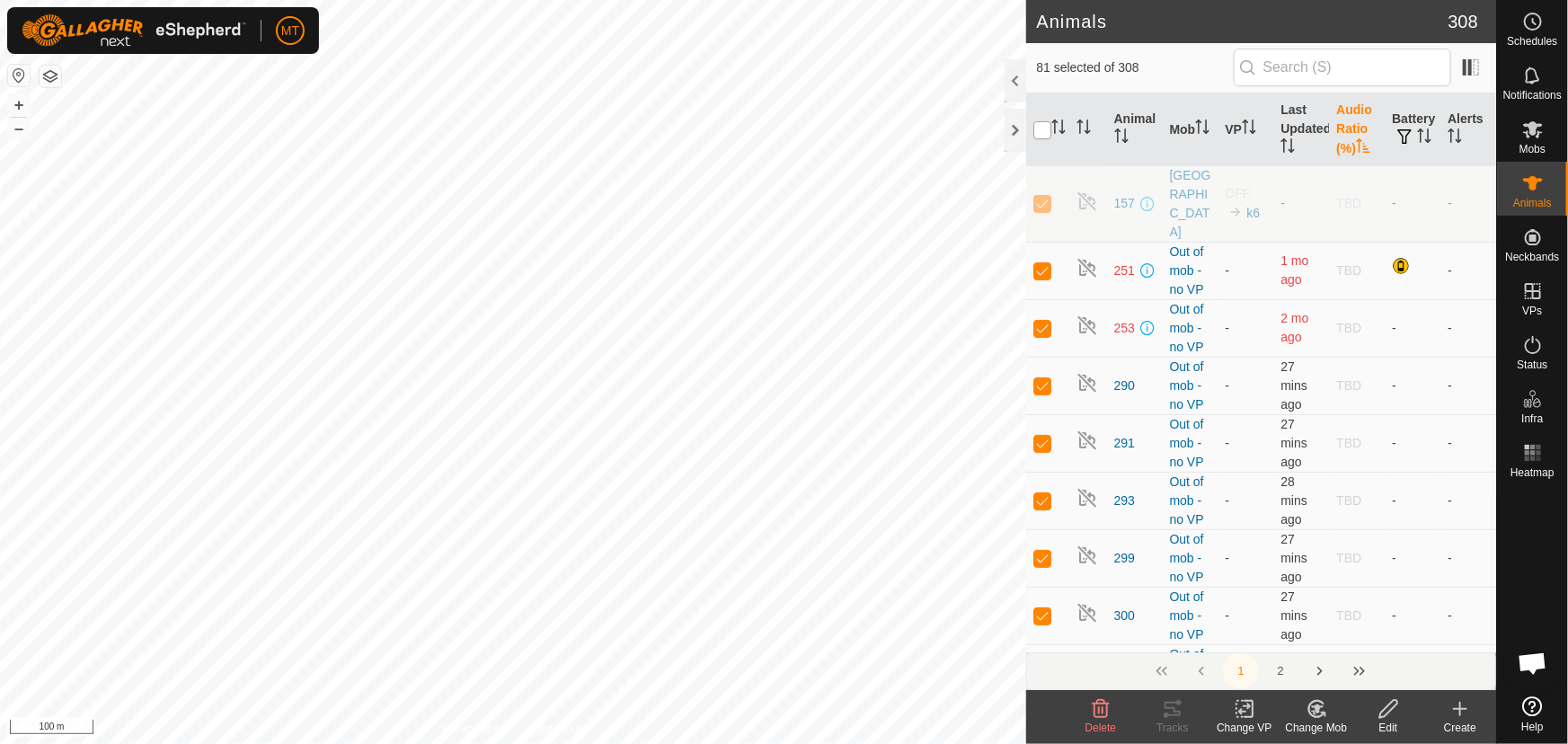
checkbox input "true"
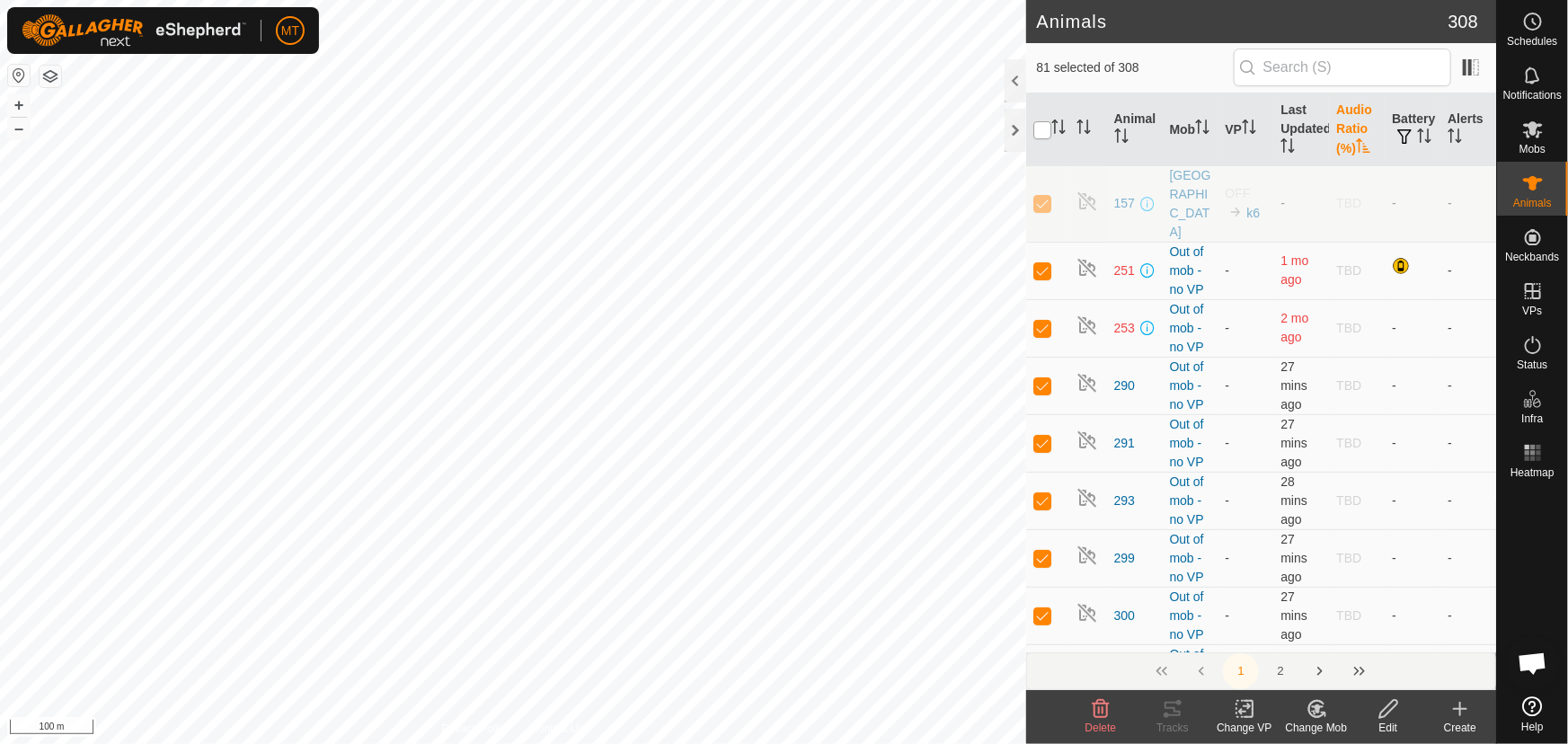
checkbox input "true"
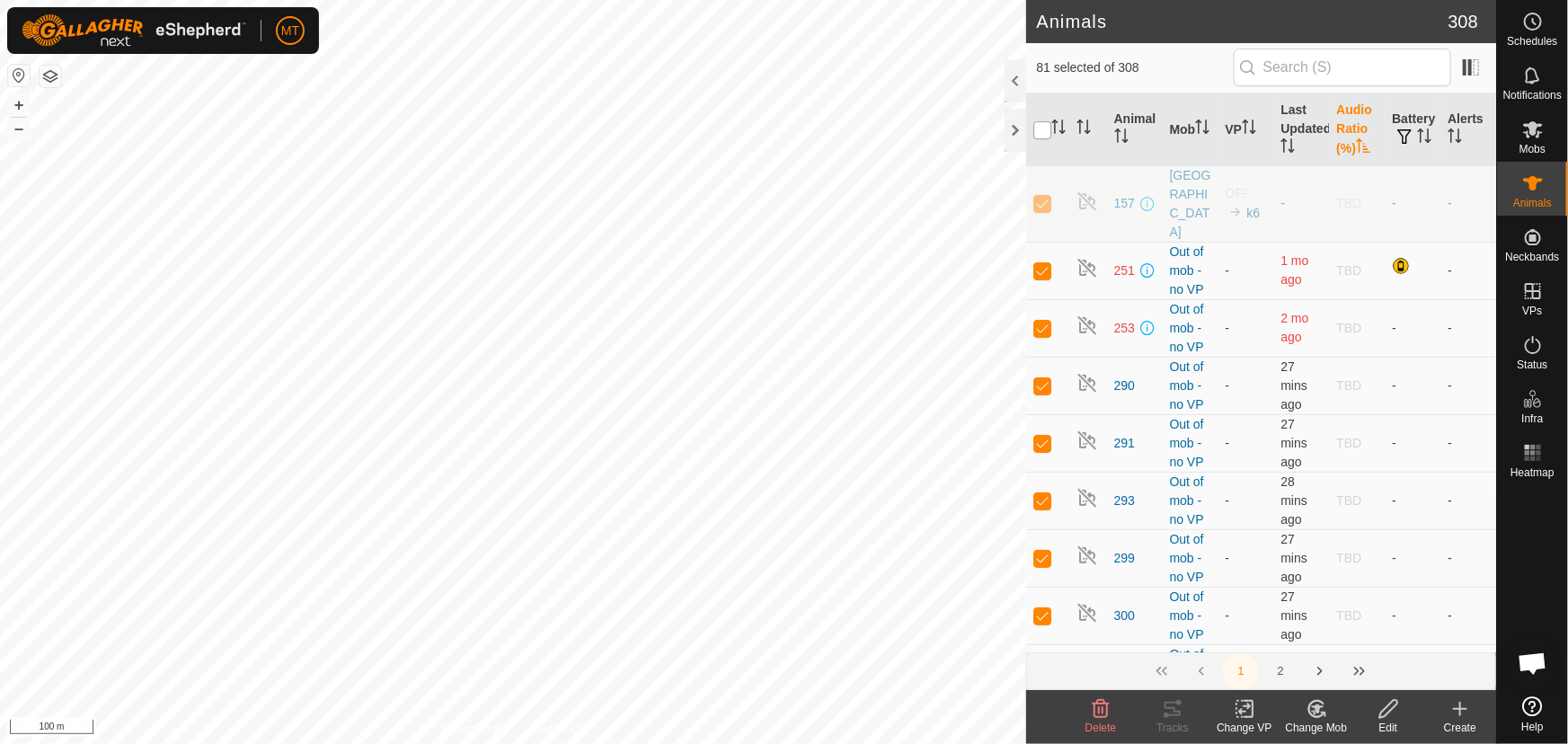
checkbox input "true"
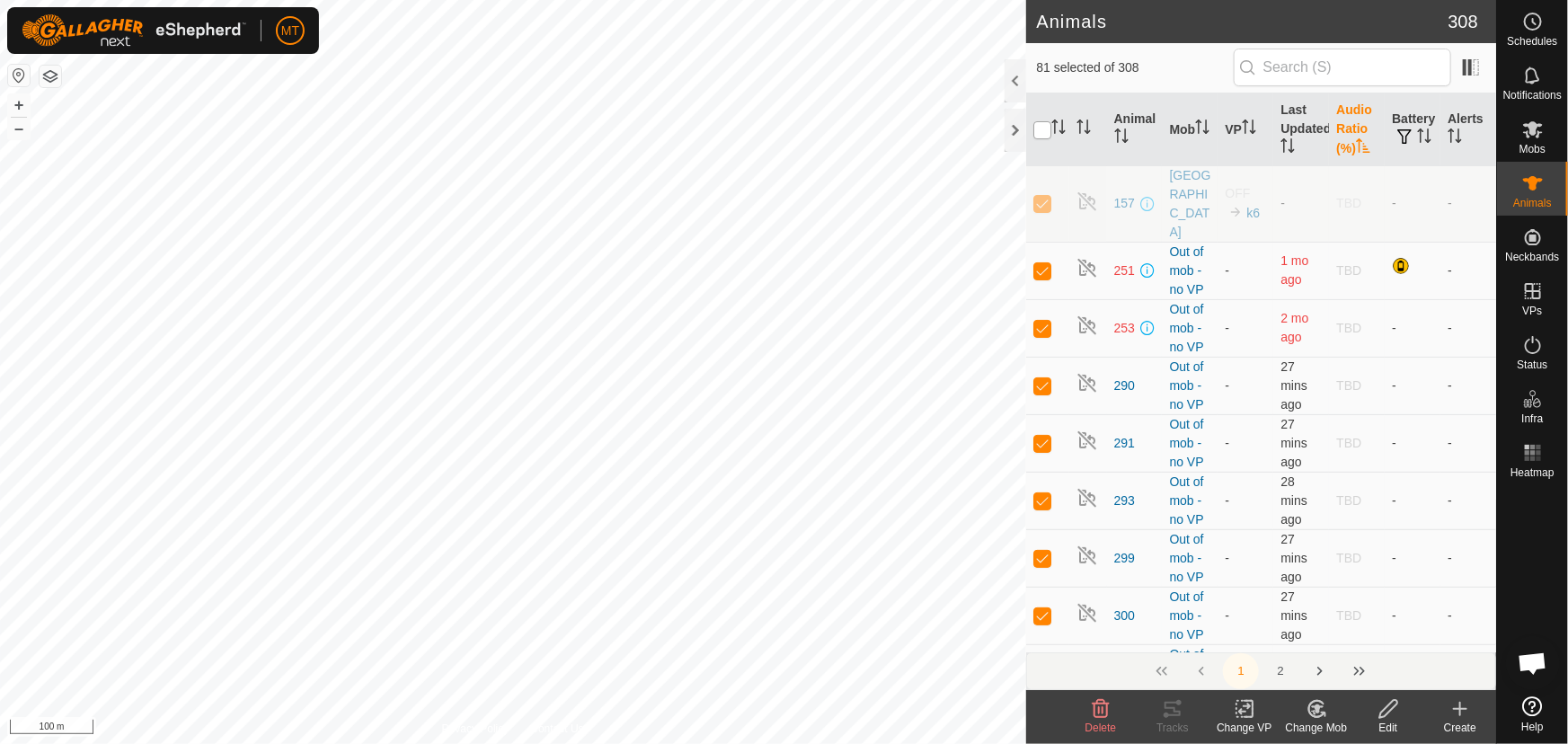
checkbox input "true"
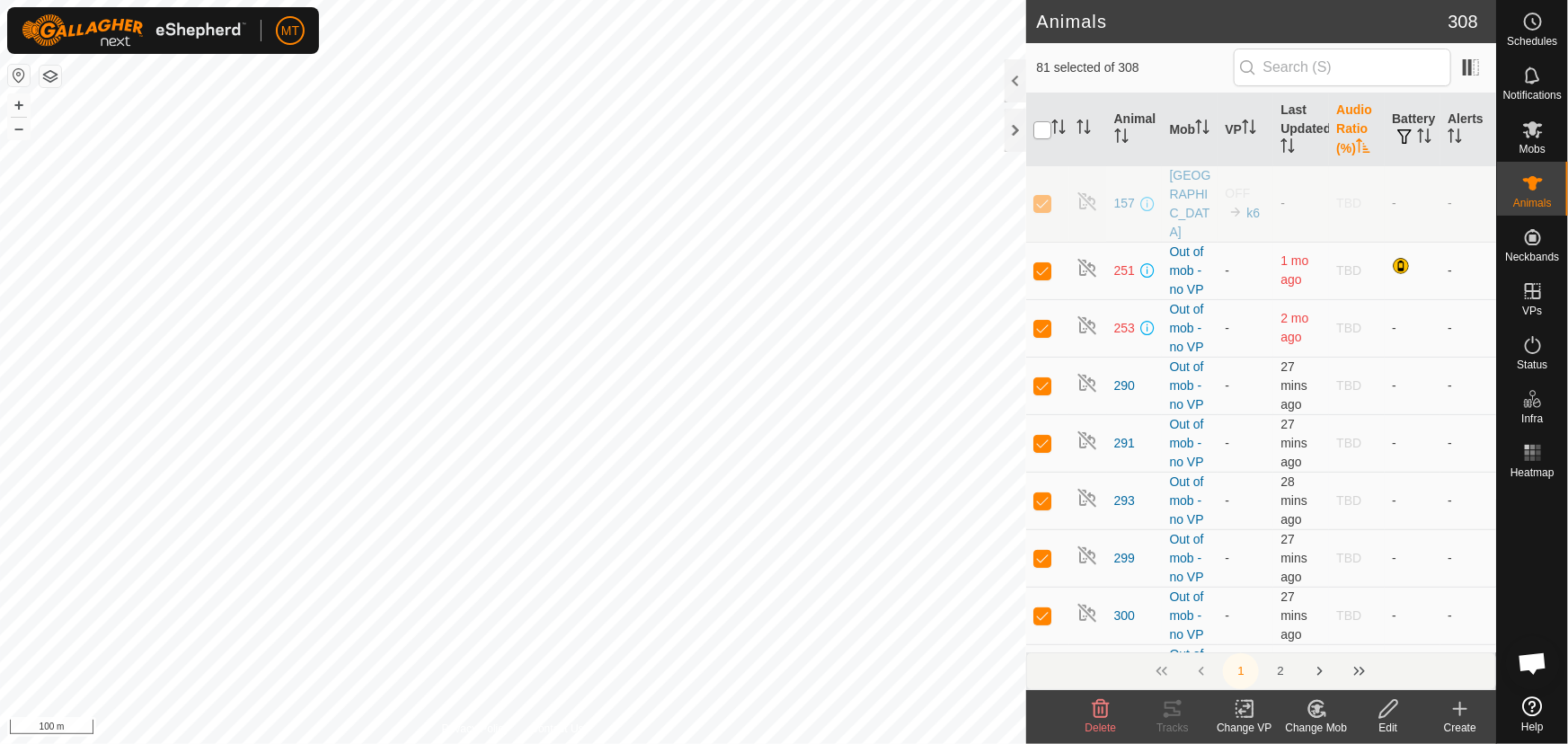
checkbox input "true"
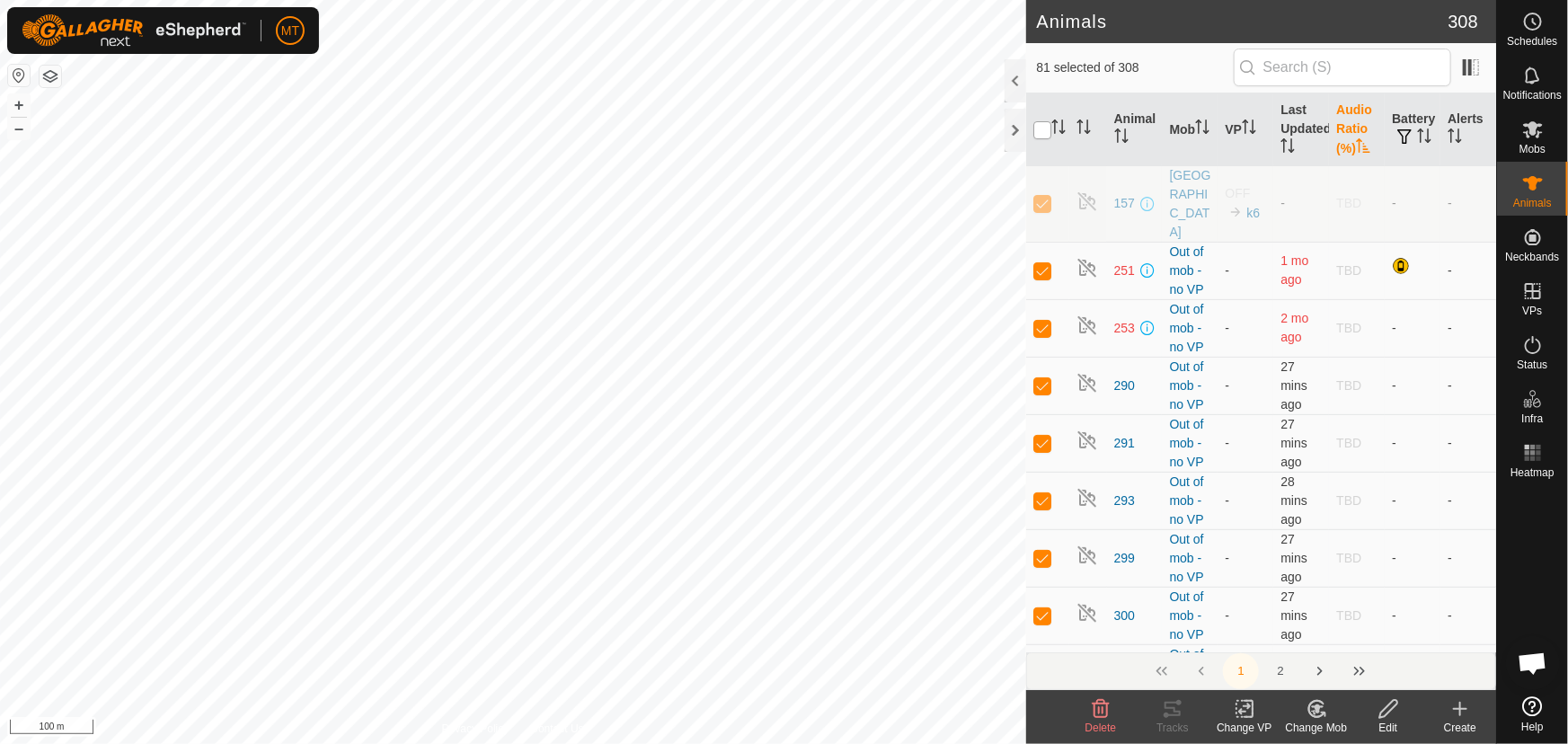
checkbox input "true"
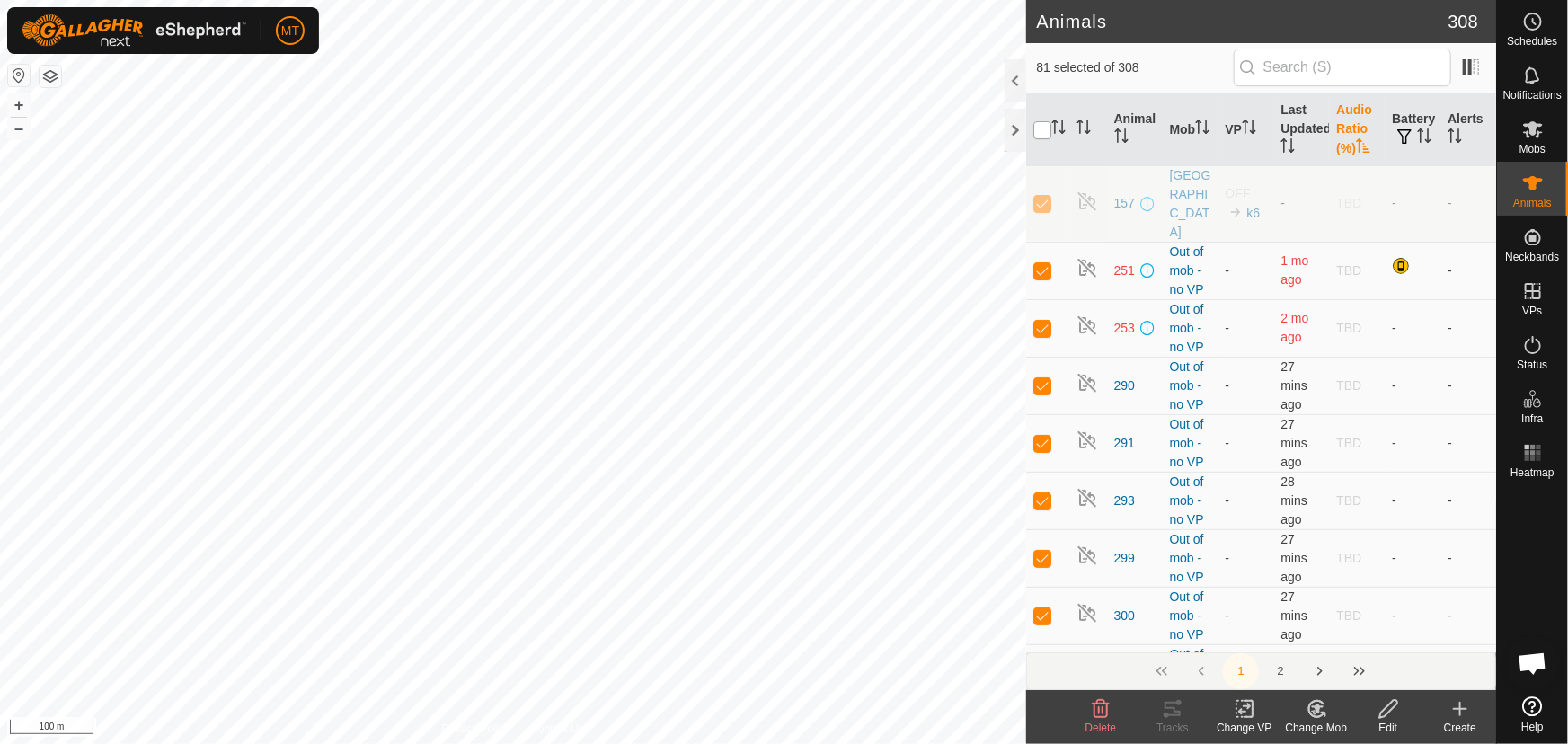
checkbox input "true"
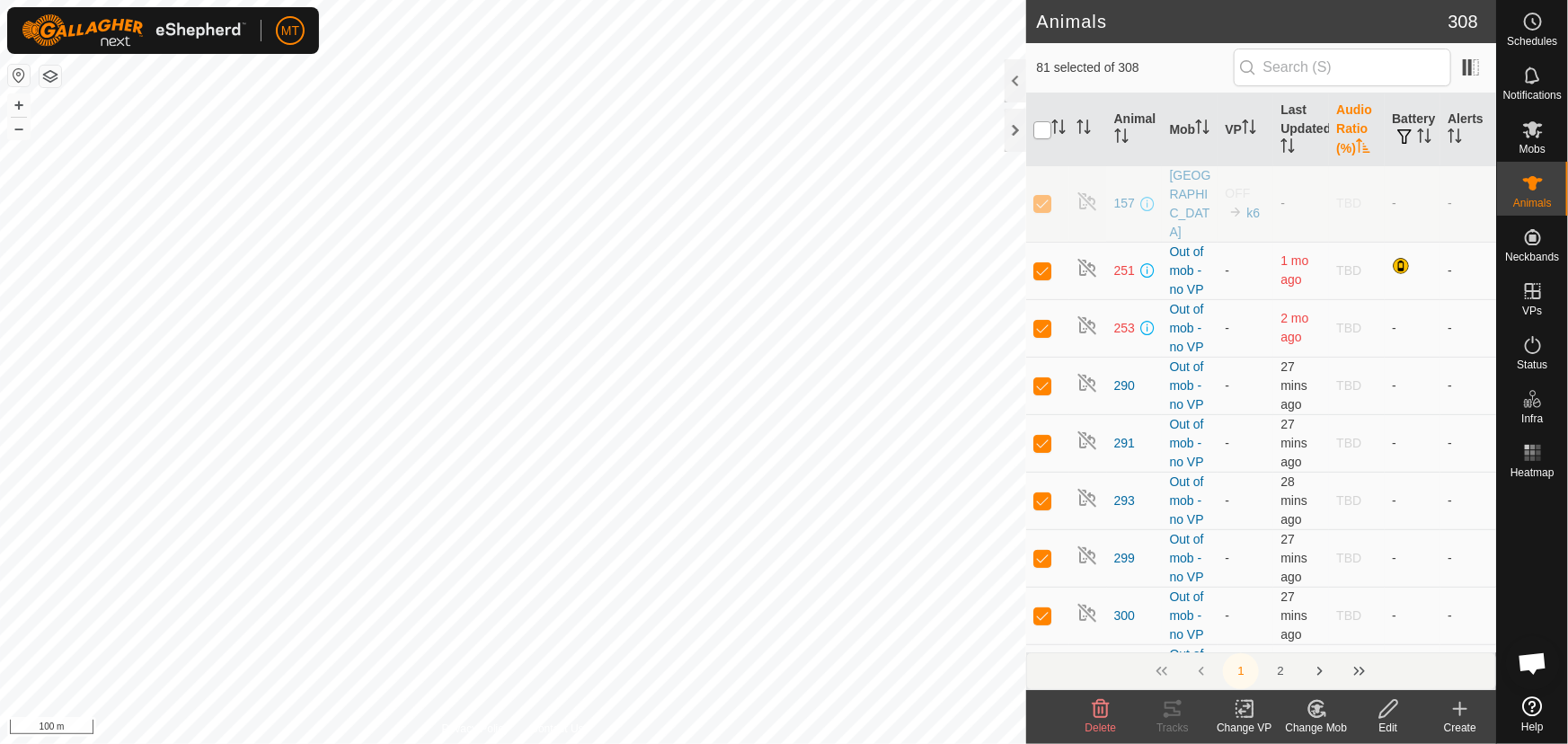
checkbox input "true"
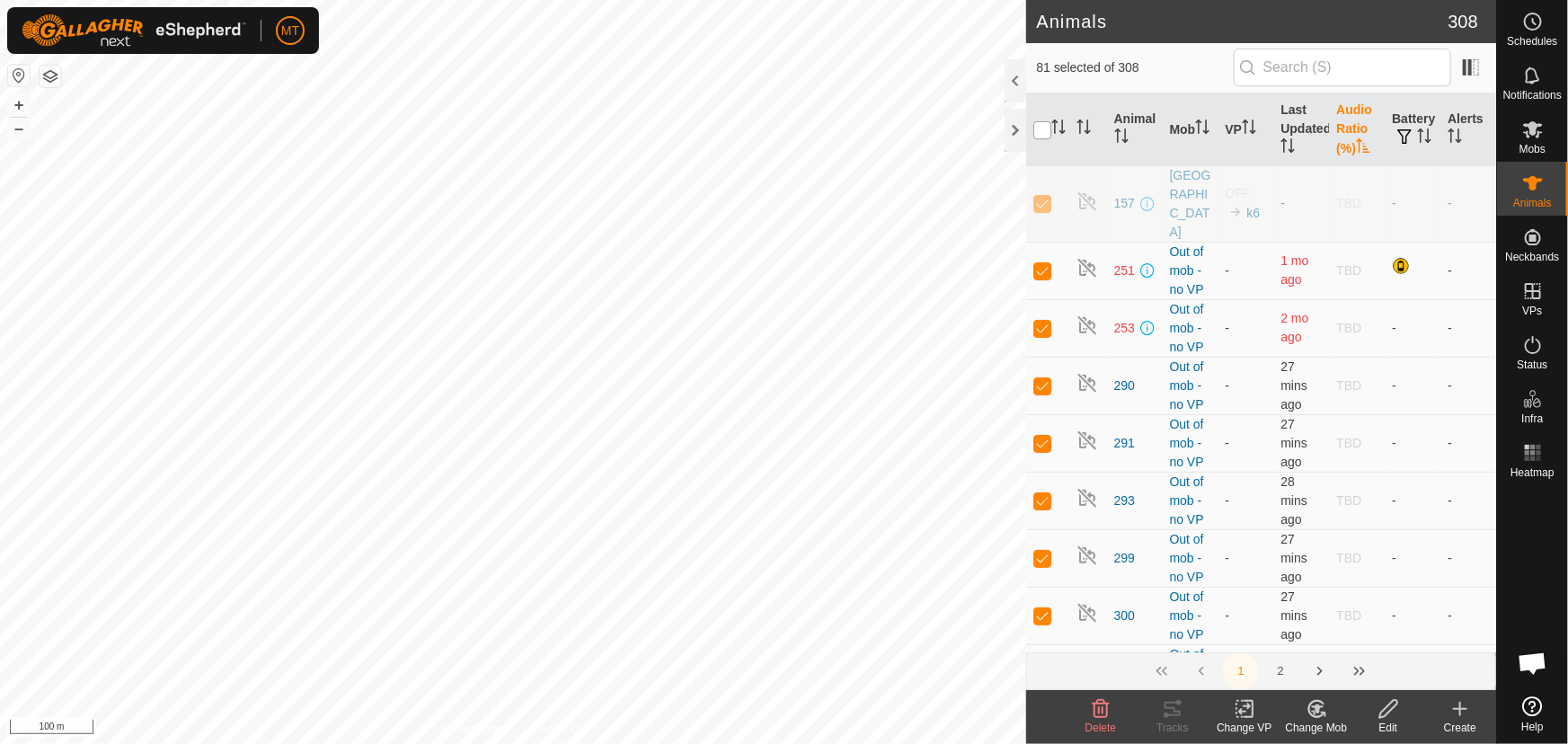
checkbox input "true"
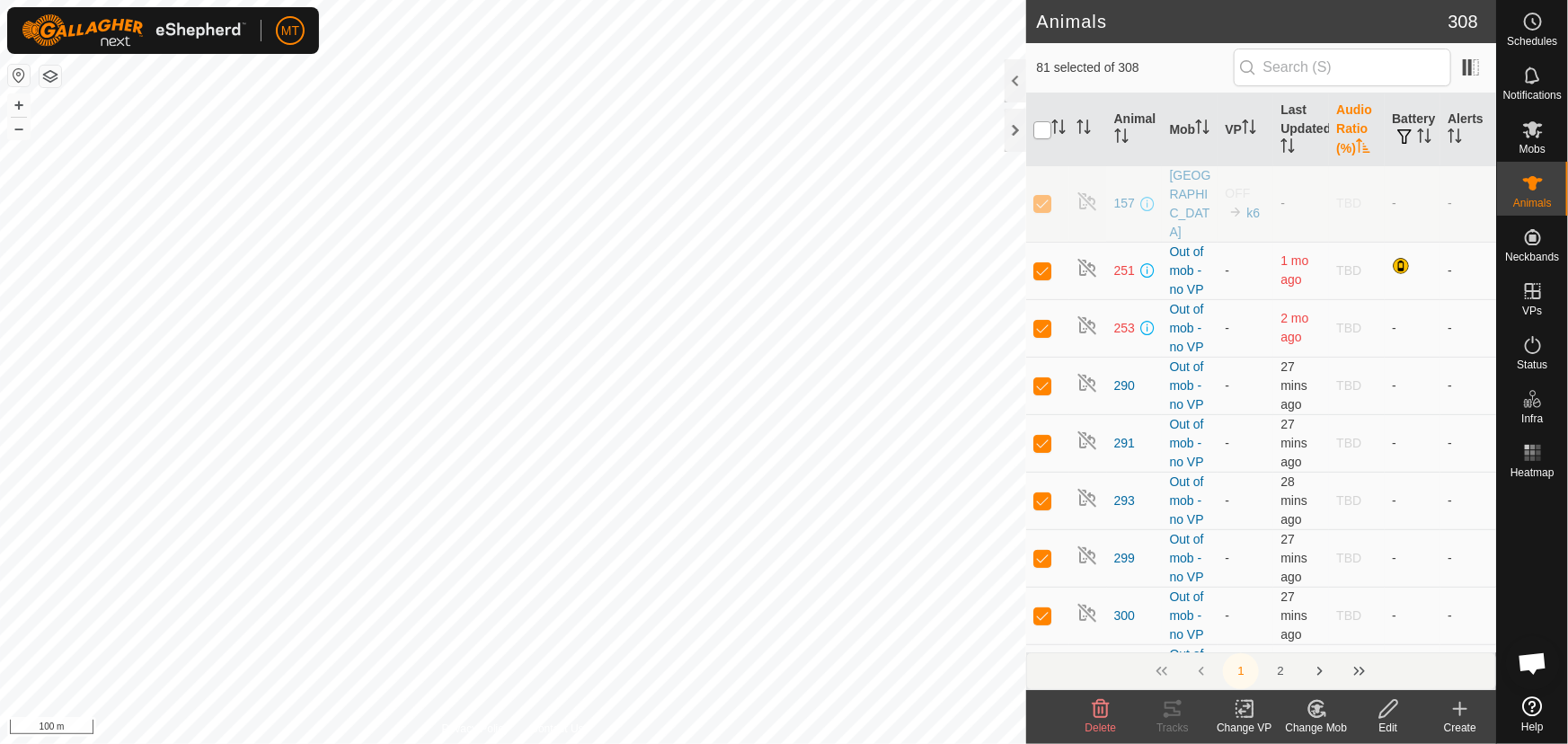
checkbox input "true"
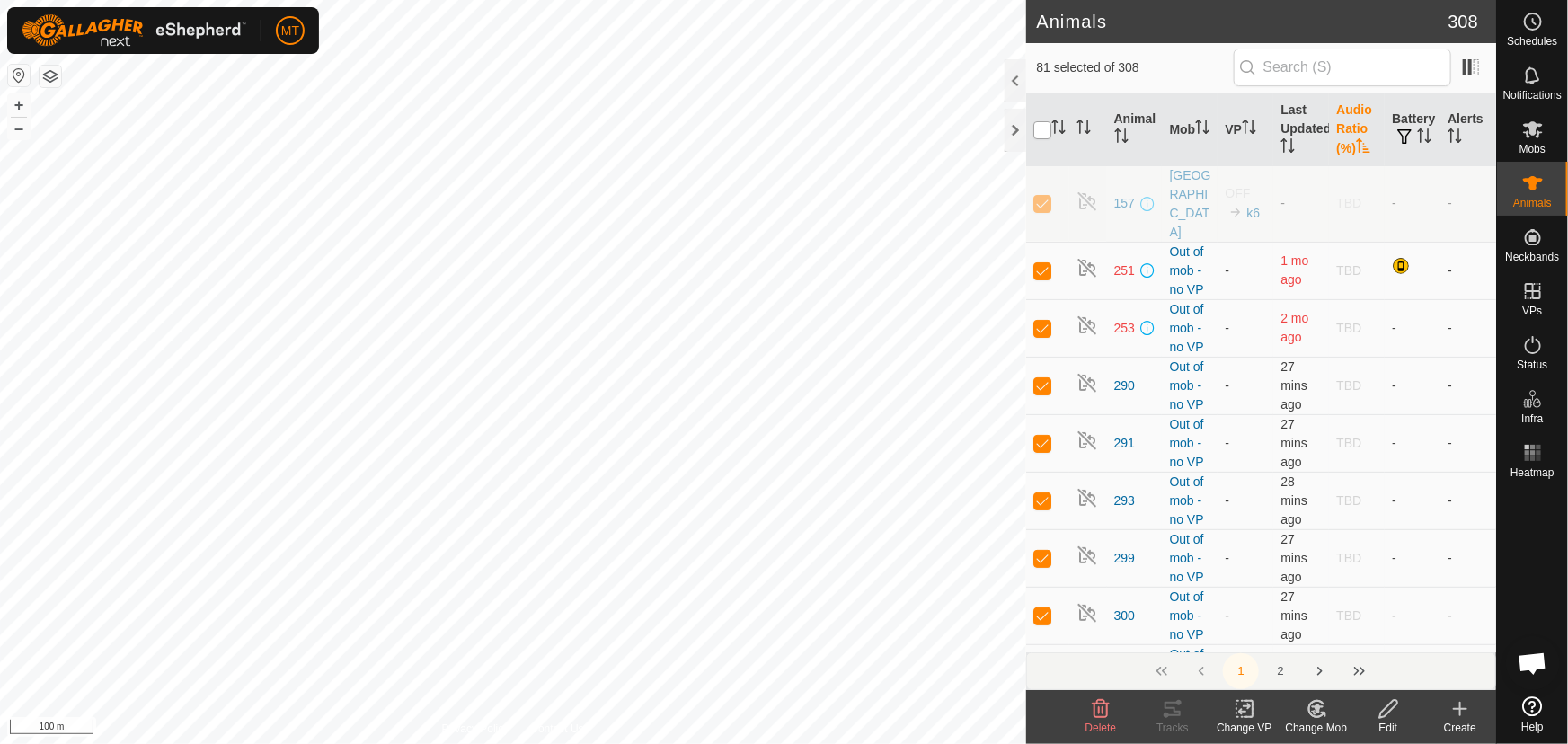
checkbox input "true"
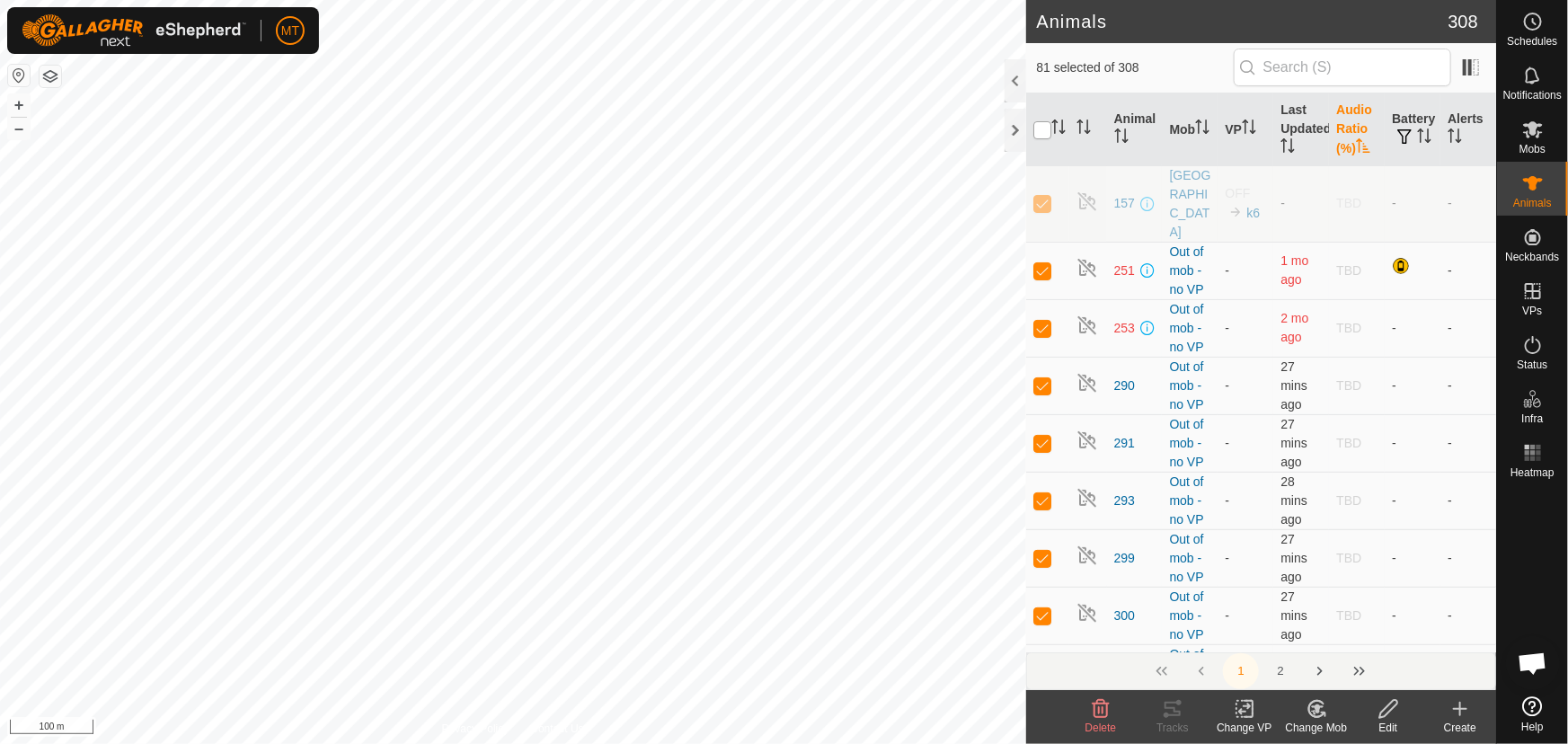
checkbox input "true"
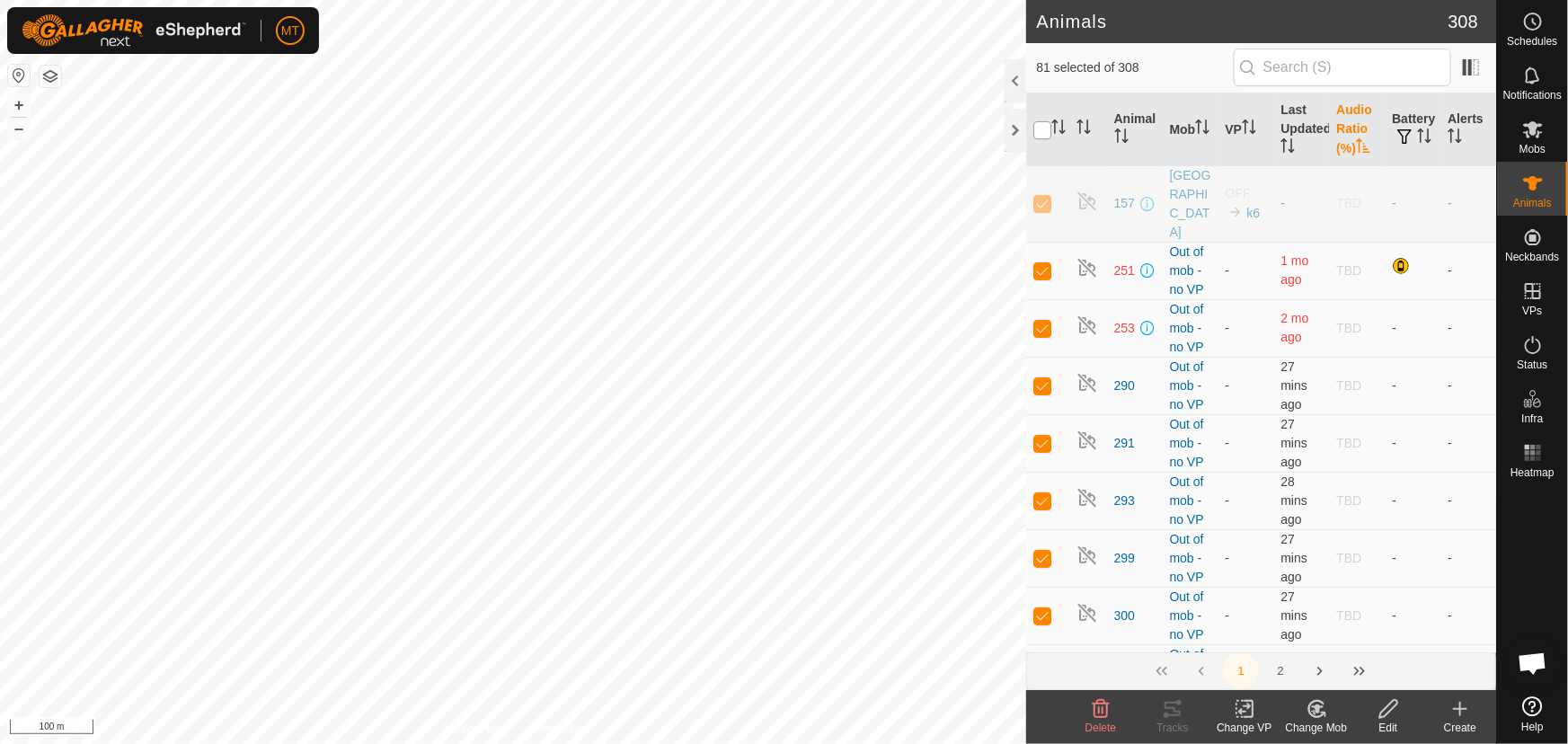
checkbox input "true"
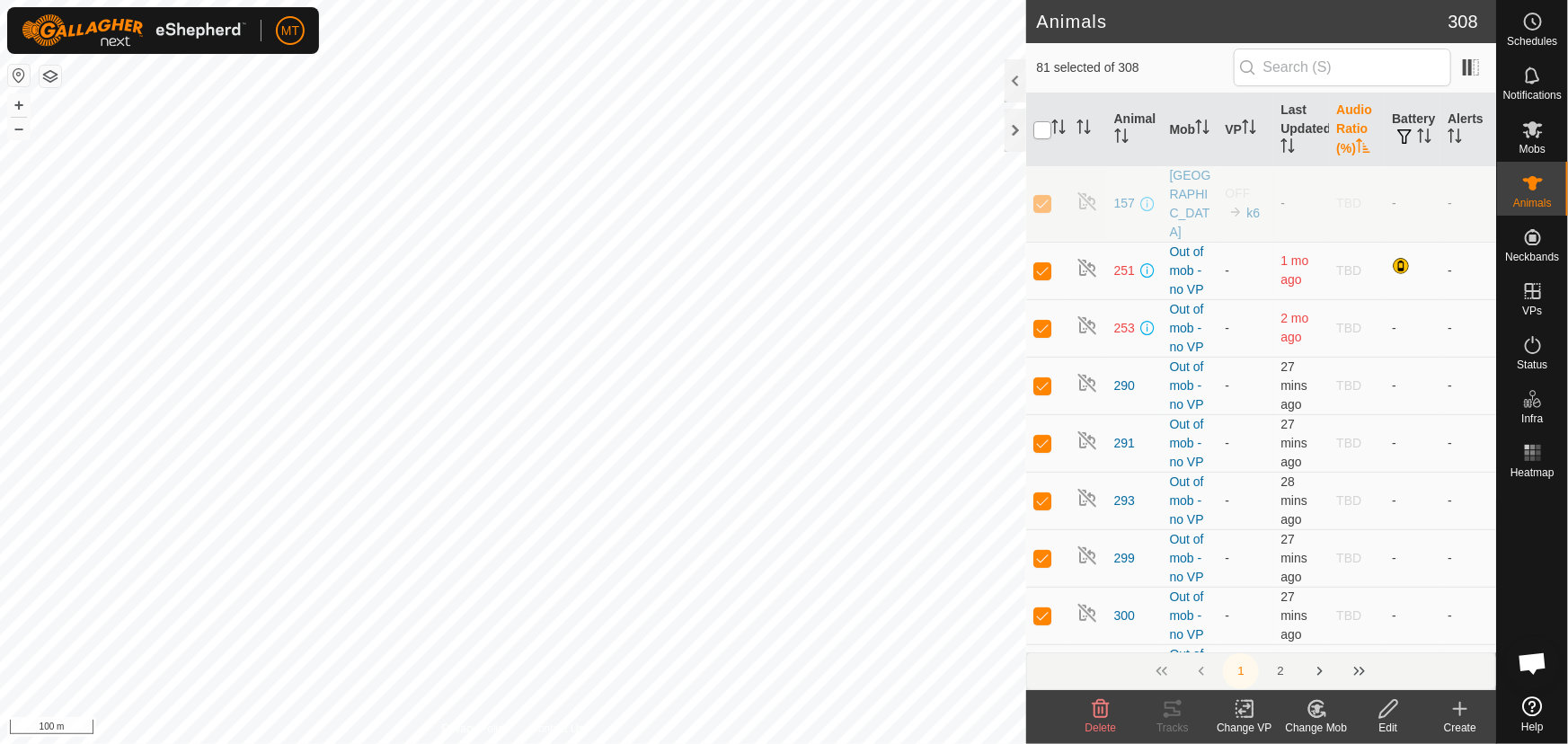
checkbox input "true"
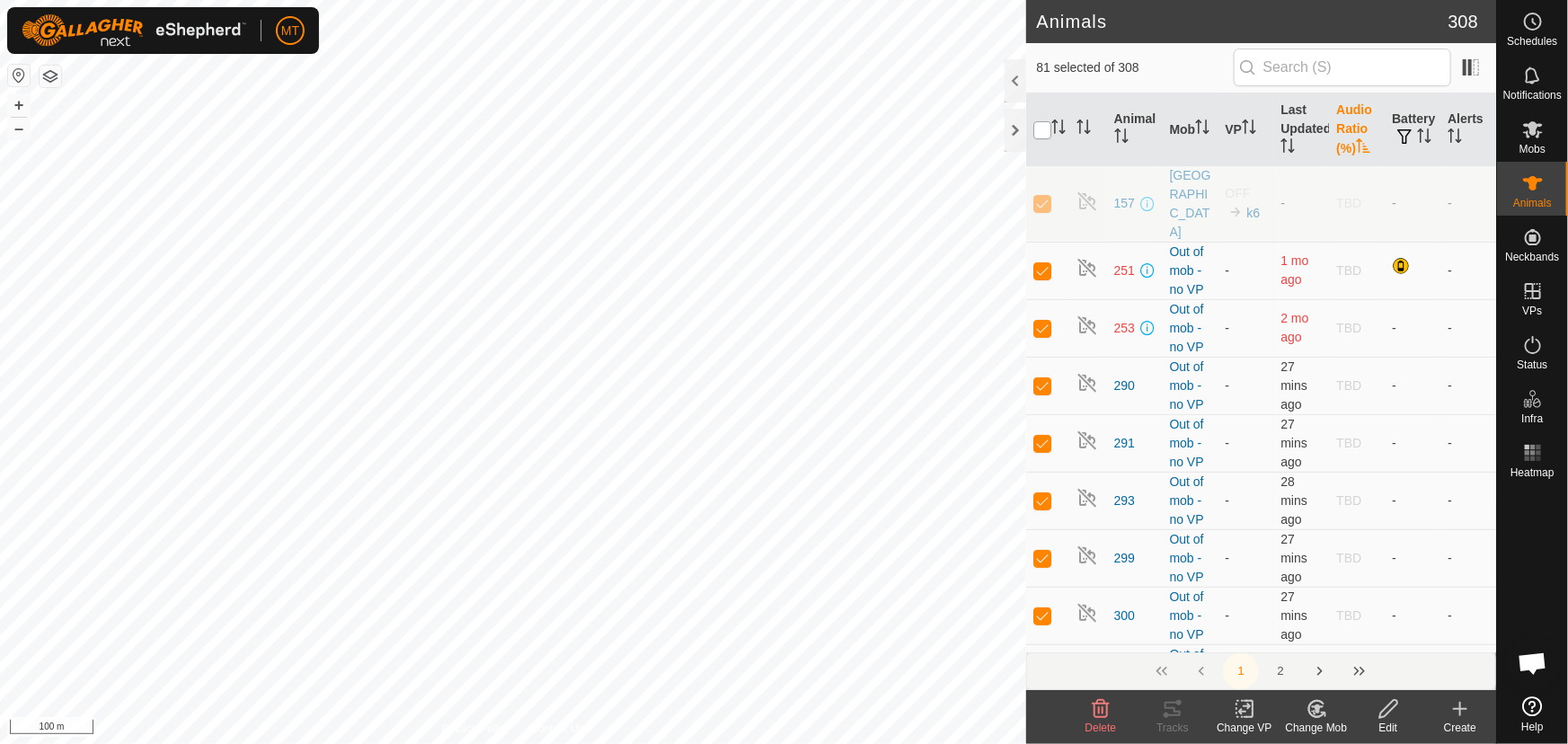
checkbox input "true"
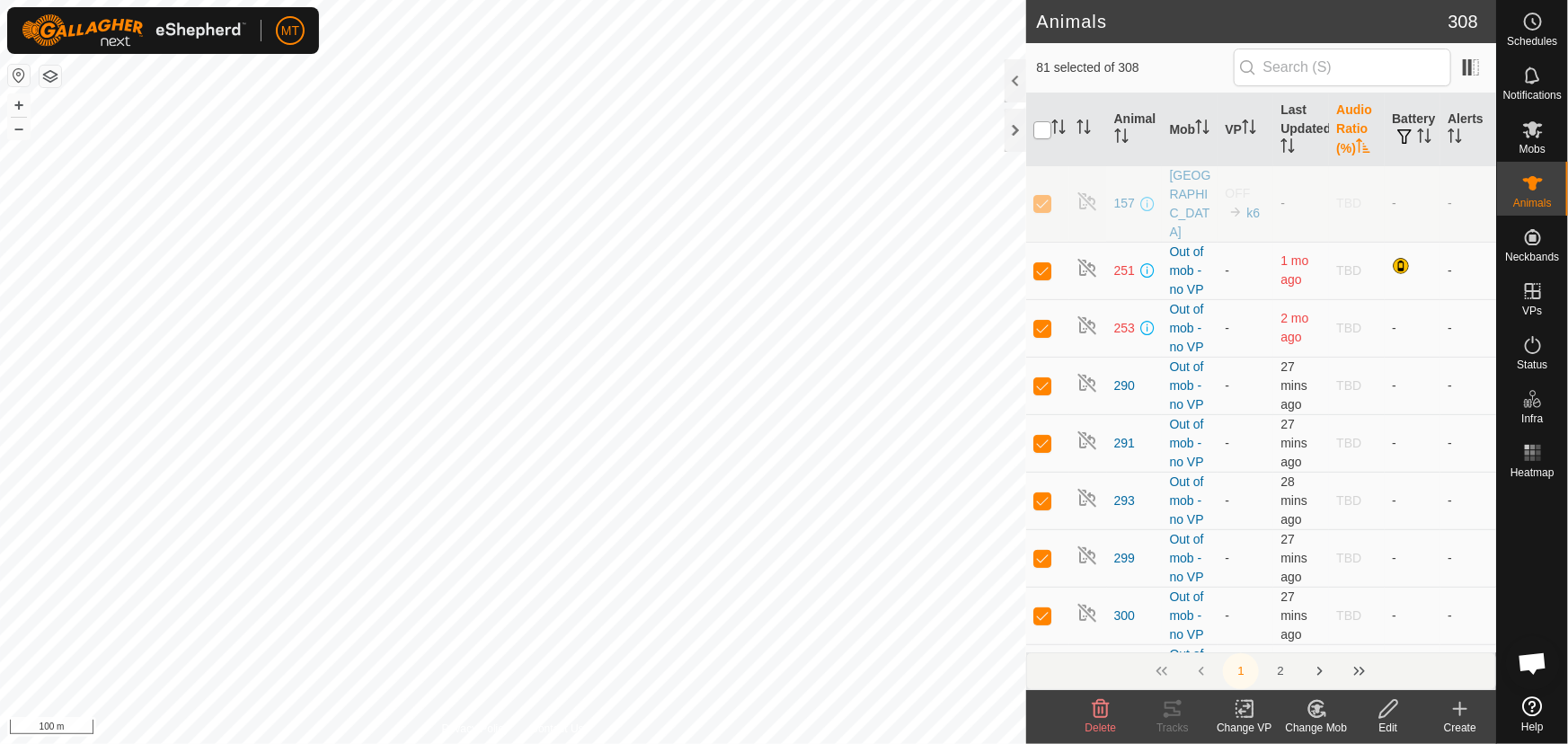
checkbox input "true"
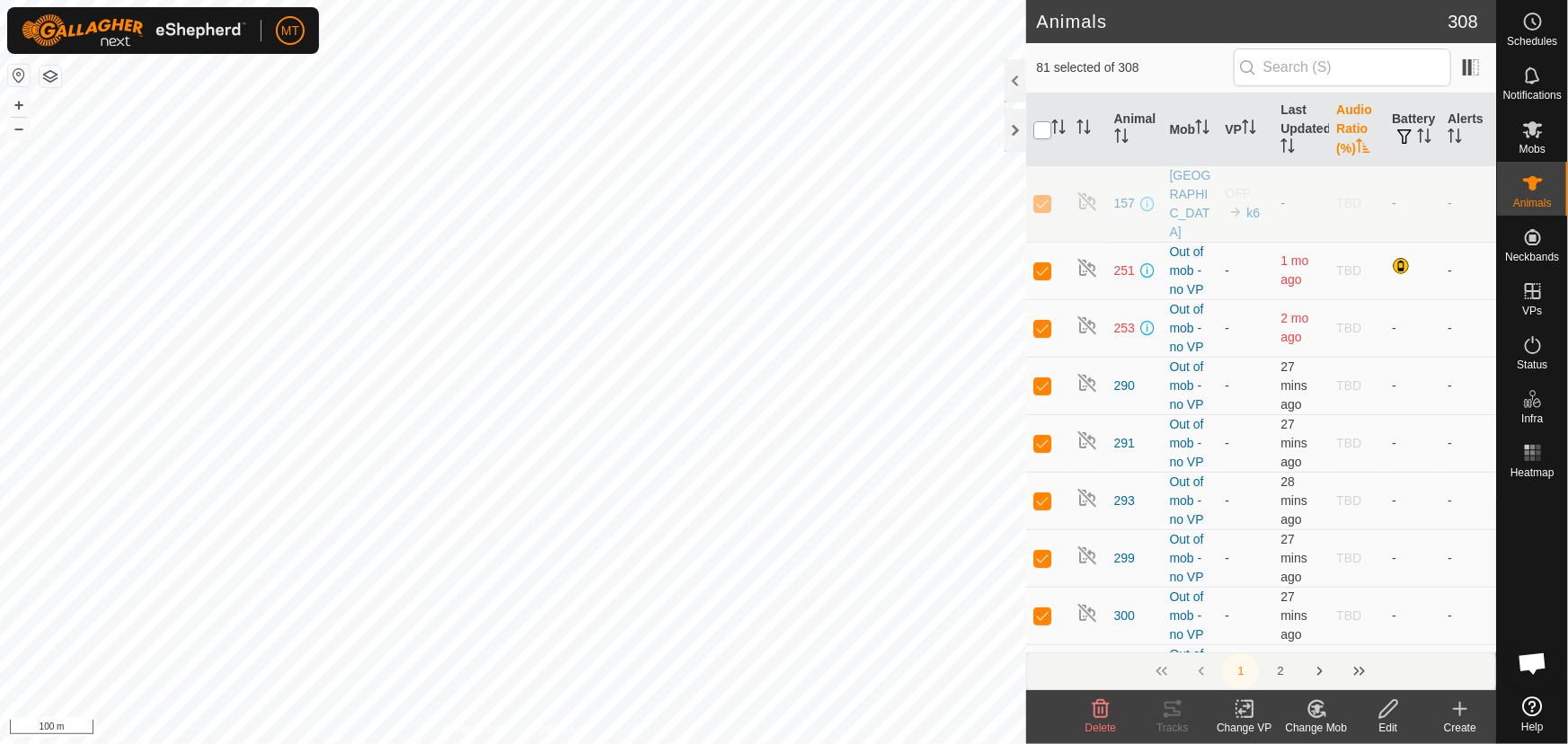
checkbox input "true"
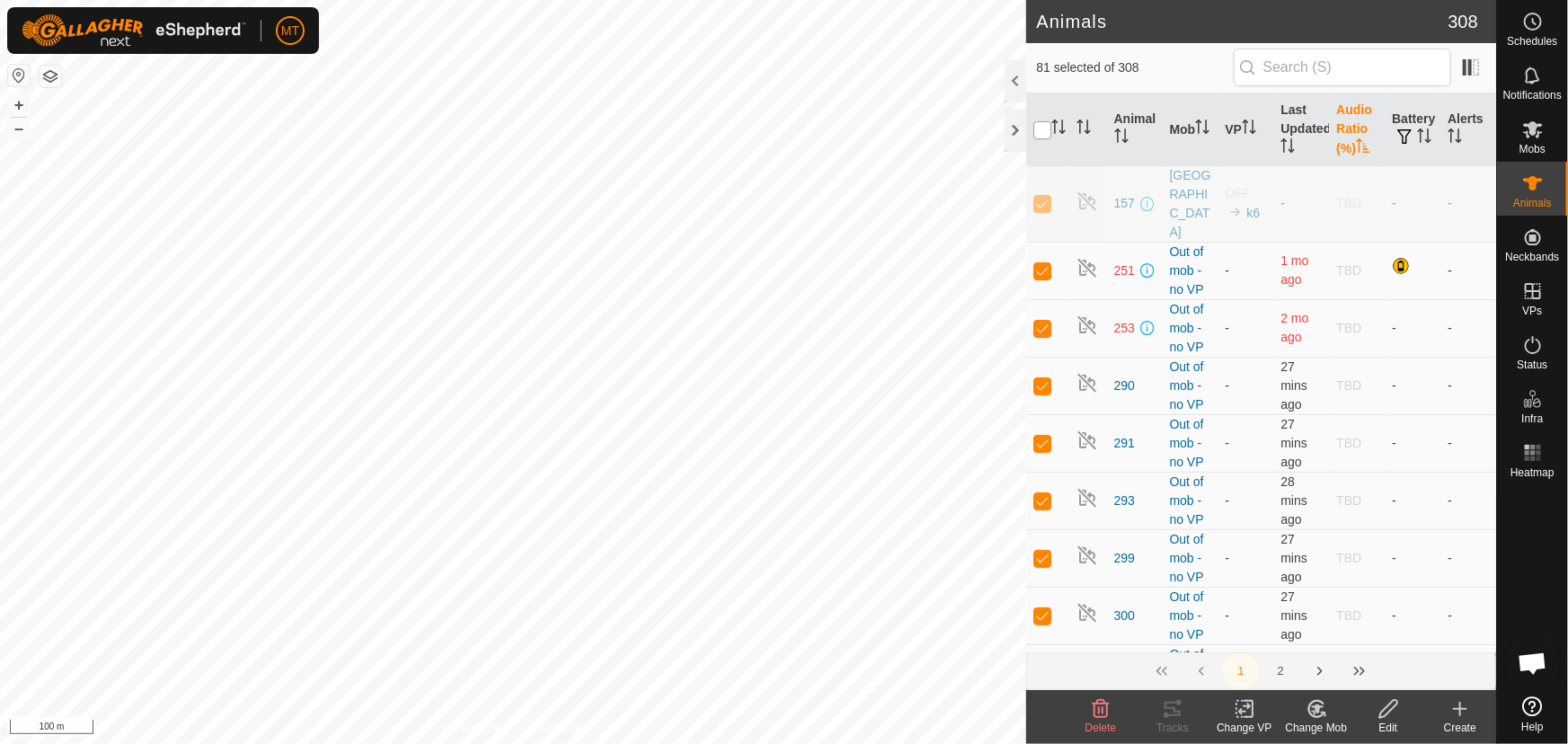
checkbox input "true"
click at [1387, 719] on icon at bounding box center [1388, 708] width 22 height 22
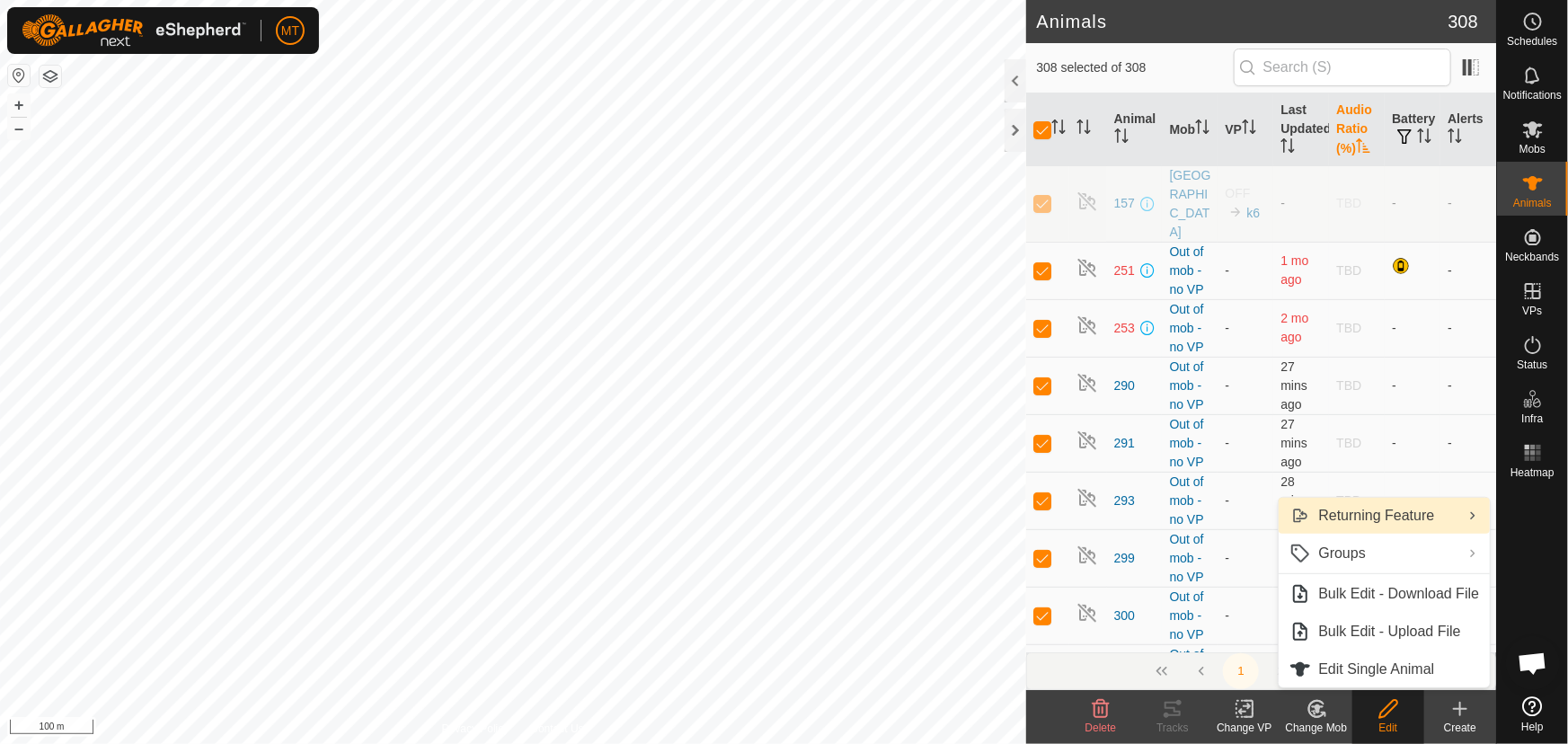
click at [1377, 508] on link "Returning Feature" at bounding box center [1386, 516] width 211 height 36
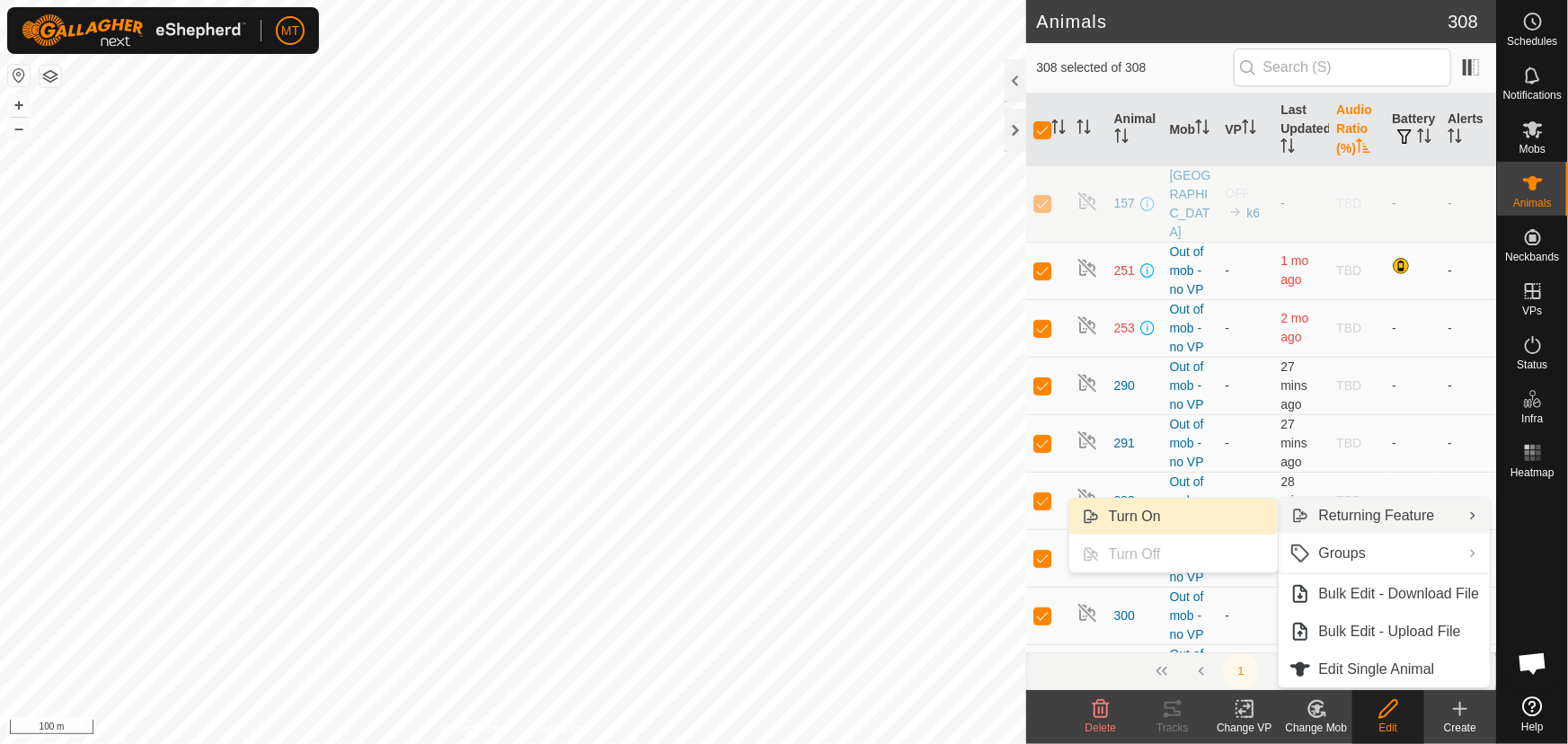
click at [1123, 512] on link "Turn On" at bounding box center [1174, 517] width 210 height 36
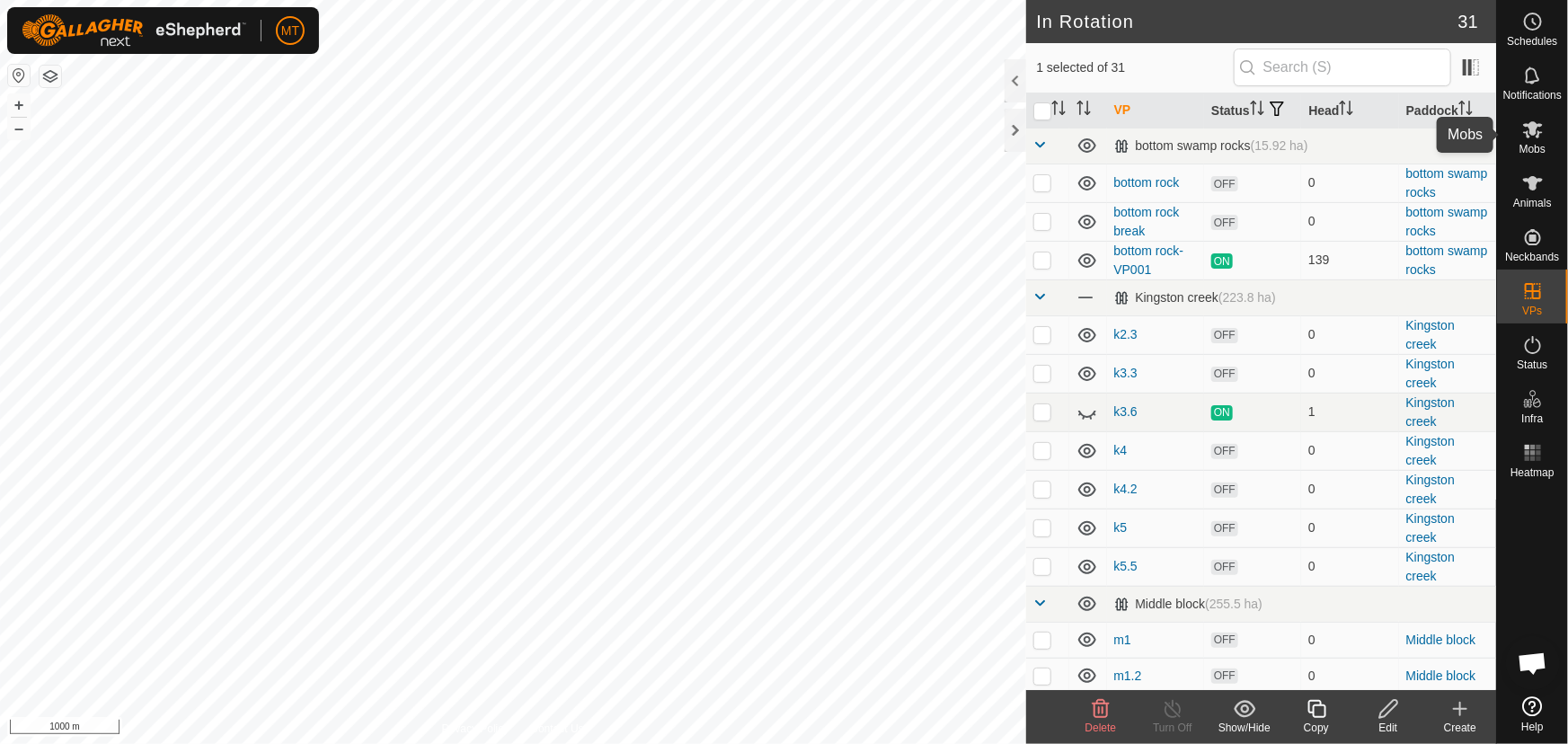
click at [1528, 132] on icon at bounding box center [1532, 129] width 22 height 22
